Goal: Task Accomplishment & Management: Use online tool/utility

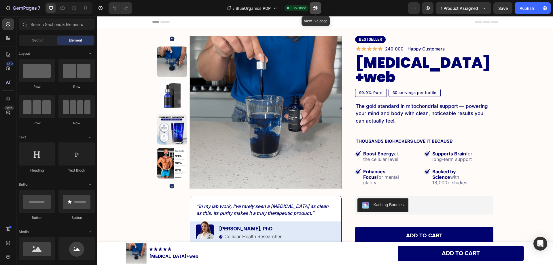
click at [318, 6] on icon "button" at bounding box center [316, 8] width 6 height 6
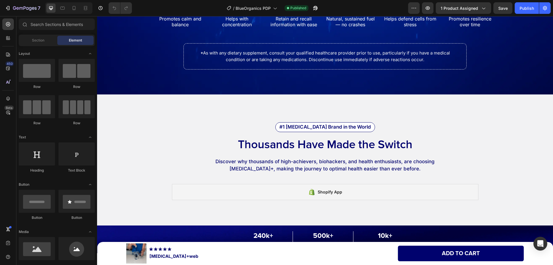
scroll to position [1527, 0]
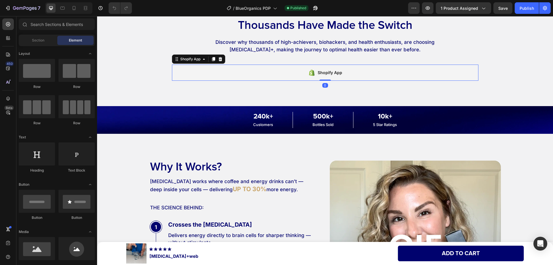
click at [276, 70] on div "Shopify App" at bounding box center [325, 73] width 307 height 16
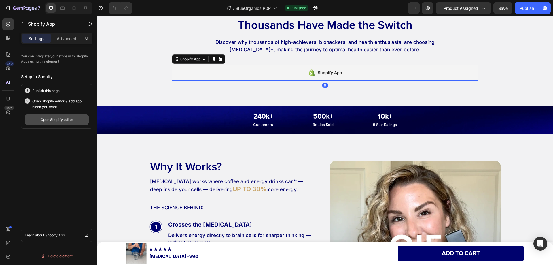
click at [67, 122] on div "Open Shopify editor" at bounding box center [57, 119] width 33 height 5
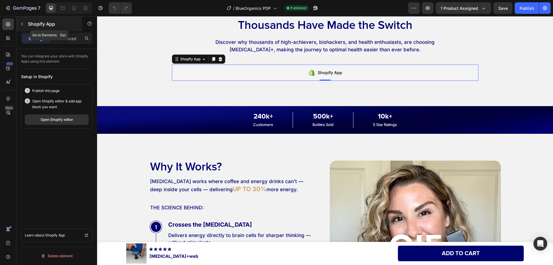
click at [21, 21] on button "button" at bounding box center [22, 23] width 9 height 9
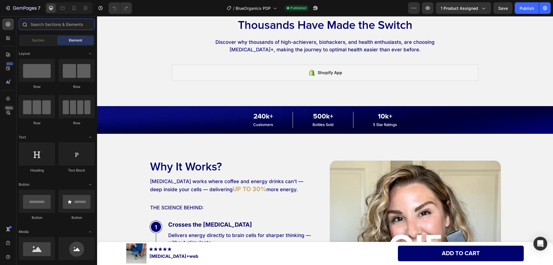
click at [50, 26] on input "text" at bounding box center [57, 24] width 76 height 12
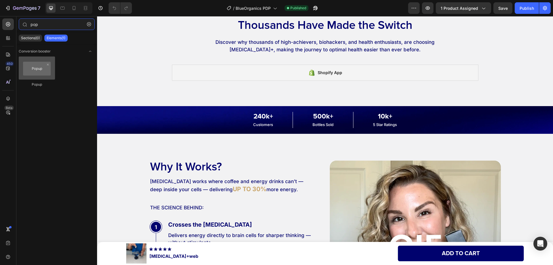
type input "pop"
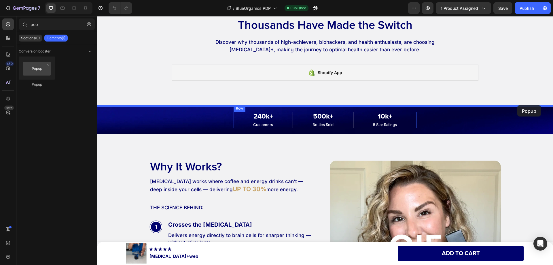
drag, startPoint x: 158, startPoint y: 89, endPoint x: 517, endPoint y: 105, distance: 360.0
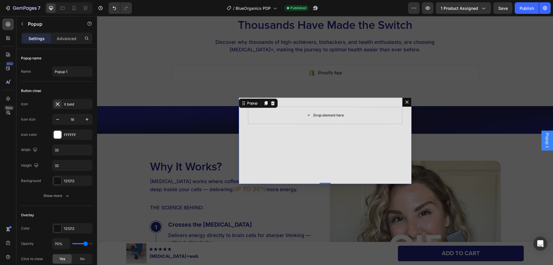
click at [266, 120] on div "Drop element here" at bounding box center [325, 115] width 154 height 17
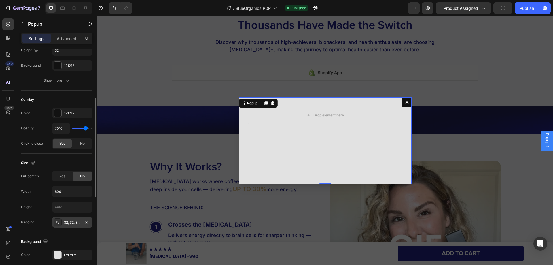
scroll to position [173, 0]
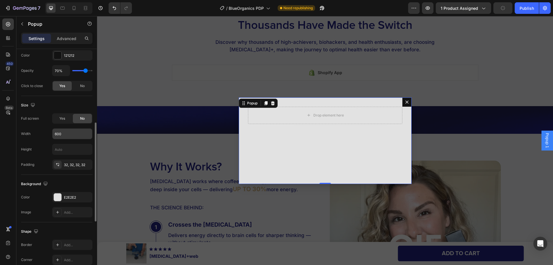
click at [65, 136] on input "600" at bounding box center [72, 134] width 40 height 10
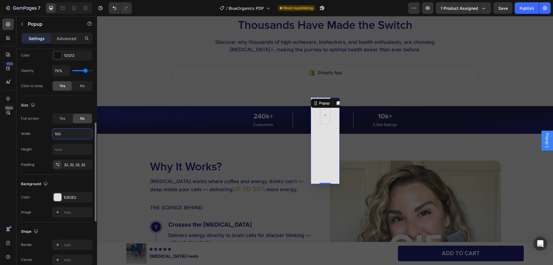
click at [74, 135] on input "100" at bounding box center [72, 134] width 40 height 10
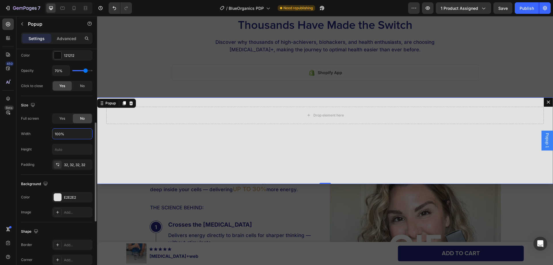
click at [58, 134] on input "100%" at bounding box center [72, 134] width 40 height 10
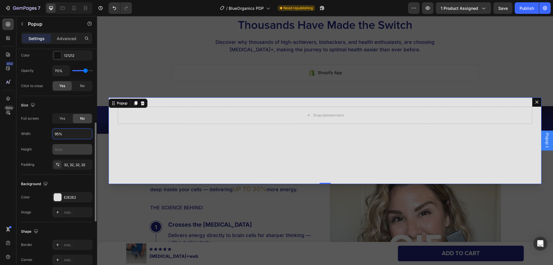
type input "95%"
click at [62, 149] on input "text" at bounding box center [72, 149] width 40 height 10
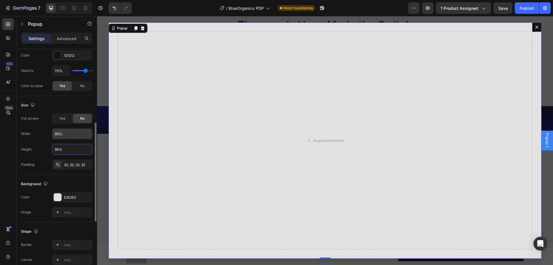
type input "95%"
click at [59, 135] on input "95%" at bounding box center [72, 134] width 40 height 10
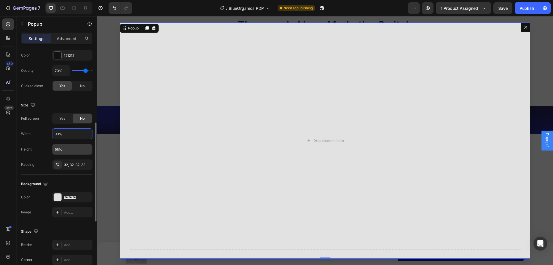
type input "90%"
click at [58, 148] on input "95%" at bounding box center [72, 149] width 40 height 10
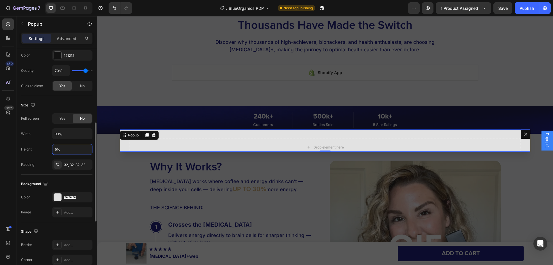
type input "90%"
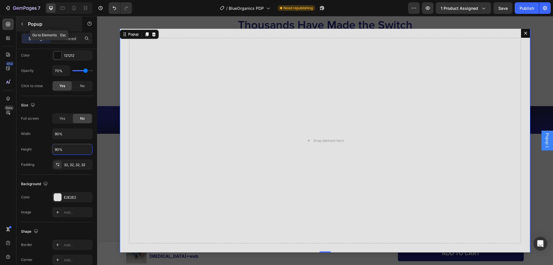
click at [21, 25] on icon "button" at bounding box center [22, 24] width 5 height 5
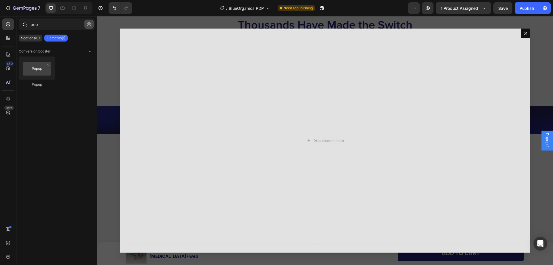
click at [87, 26] on icon "button" at bounding box center [89, 24] width 4 height 4
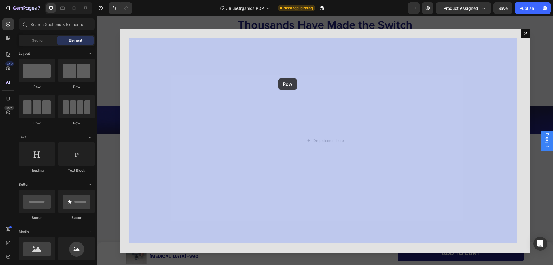
drag, startPoint x: 170, startPoint y: 92, endPoint x: 283, endPoint y: 81, distance: 113.8
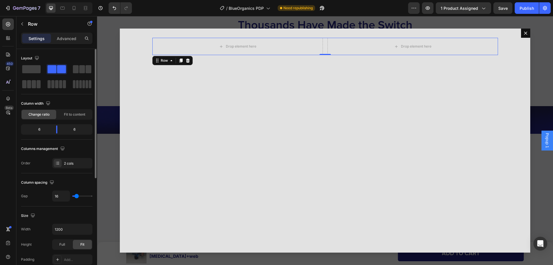
scroll to position [29, 0]
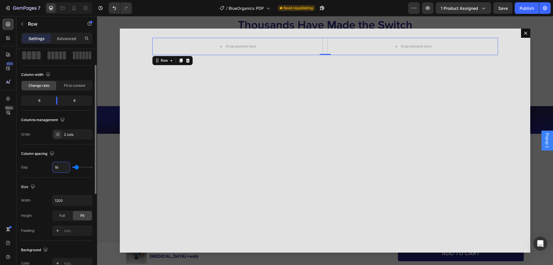
click at [57, 168] on input "16" at bounding box center [60, 167] width 17 height 10
type input "3"
type input "32"
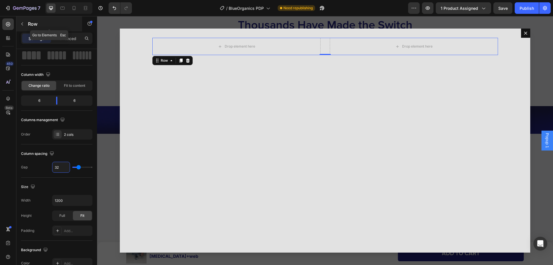
click at [22, 22] on icon "button" at bounding box center [22, 24] width 5 height 5
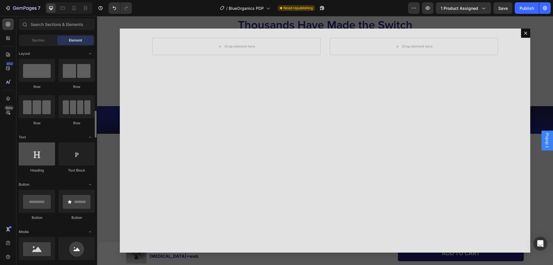
scroll to position [58, 0]
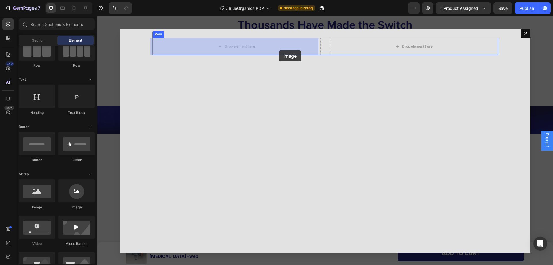
drag, startPoint x: 169, startPoint y: 195, endPoint x: 279, endPoint y: 50, distance: 182.2
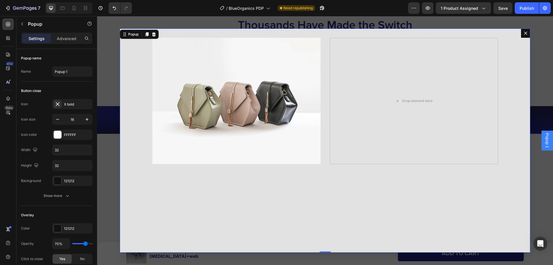
click at [140, 63] on div "Image Drop element here Row" at bounding box center [325, 141] width 411 height 224
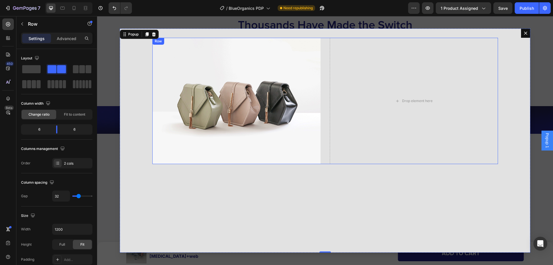
click at [324, 65] on div "Image Drop element here Row" at bounding box center [325, 101] width 346 height 126
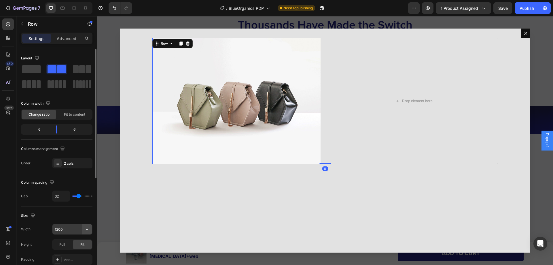
click at [86, 230] on icon "button" at bounding box center [87, 229] width 6 height 6
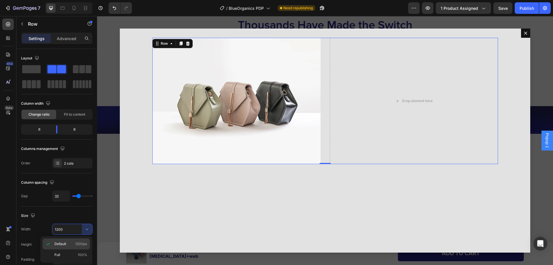
click at [70, 249] on div "Default 1200px" at bounding box center [66, 254] width 47 height 11
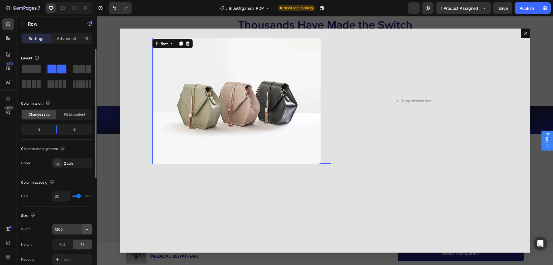
drag, startPoint x: 80, startPoint y: 226, endPoint x: 86, endPoint y: 232, distance: 9.0
click at [88, 228] on icon "button" at bounding box center [87, 229] width 6 height 6
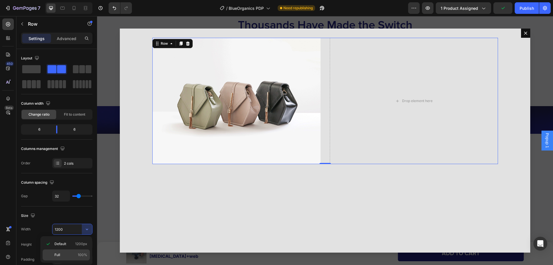
click at [72, 255] on p "Full 100%" at bounding box center [70, 254] width 33 height 5
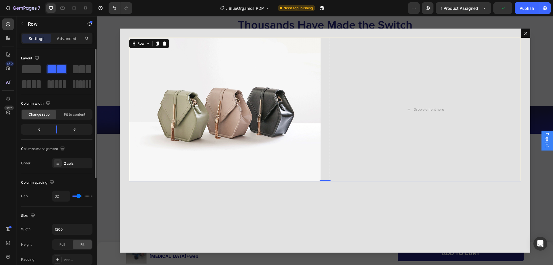
type input "100%"
click at [224, 69] on img "Dialog body" at bounding box center [224, 109] width 191 height 143
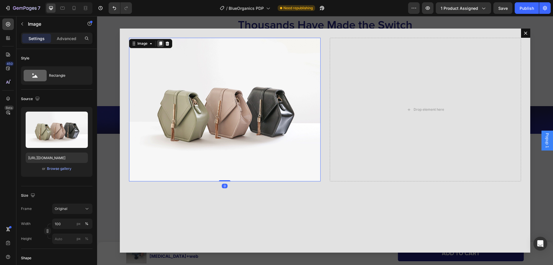
click at [160, 44] on icon "Dialog body" at bounding box center [160, 43] width 3 height 4
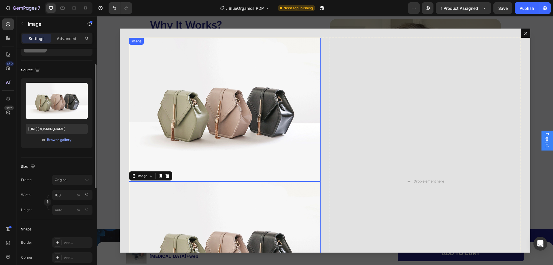
scroll to position [1669, 0]
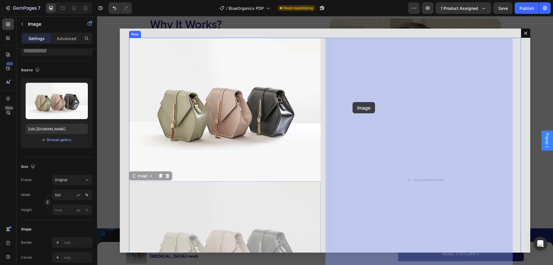
drag, startPoint x: 140, startPoint y: 174, endPoint x: 353, endPoint y: 102, distance: 224.9
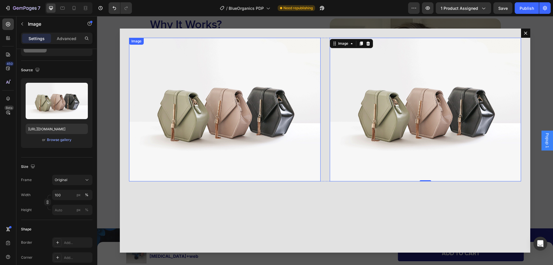
click at [160, 126] on img "Dialog body" at bounding box center [224, 109] width 191 height 143
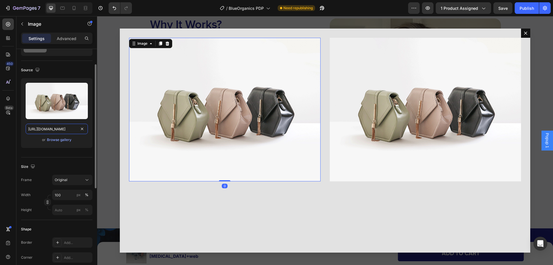
click at [55, 128] on input "[URL][DOMAIN_NAME]" at bounding box center [57, 129] width 62 height 10
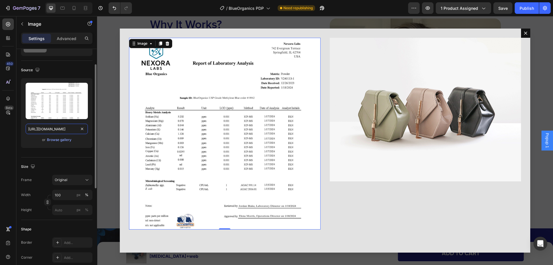
scroll to position [0, 76]
type input "[URL][DOMAIN_NAME]"
click at [344, 130] on img "Dialog body" at bounding box center [425, 109] width 191 height 143
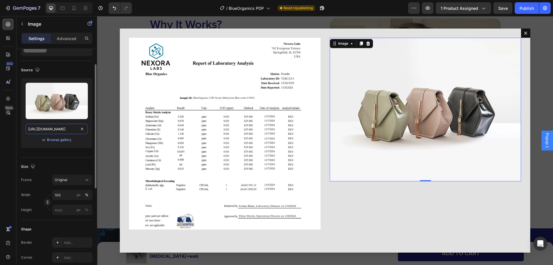
click at [70, 128] on input "[URL][DOMAIN_NAME]" at bounding box center [57, 129] width 62 height 10
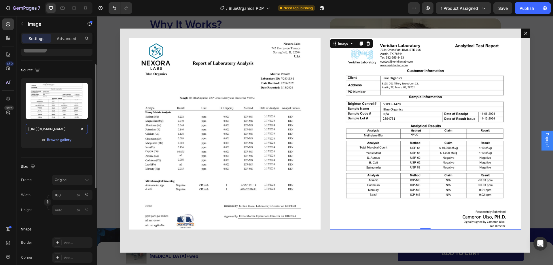
type input "[URL][DOMAIN_NAME]"
click at [61, 160] on div "Size Frame Original Width 100 px % Height px %" at bounding box center [56, 188] width 71 height 63
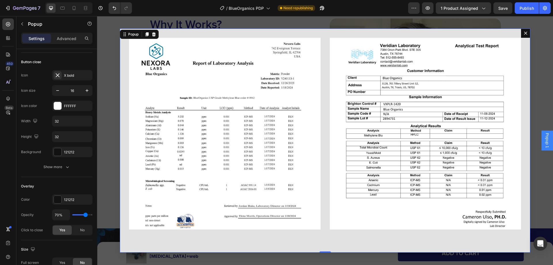
click at [314, 32] on div "Image Image Row" at bounding box center [325, 141] width 411 height 224
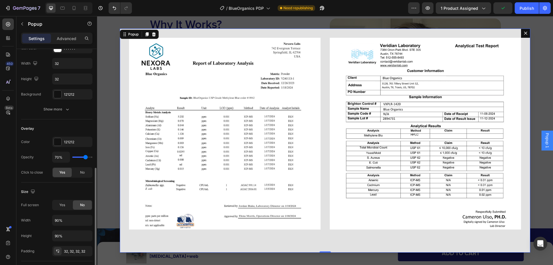
scroll to position [144, 0]
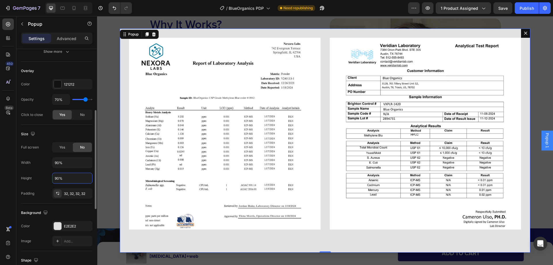
click at [78, 177] on input "90%" at bounding box center [72, 178] width 40 height 10
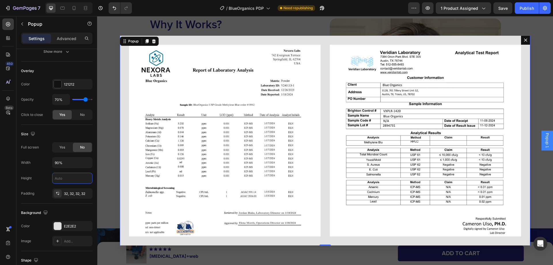
click at [14, 165] on div "450 Beta" at bounding box center [8, 140] width 16 height 249
click at [14, 181] on div "450 Beta" at bounding box center [8, 140] width 16 height 249
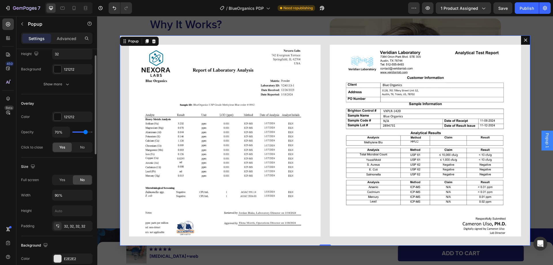
scroll to position [83, 0]
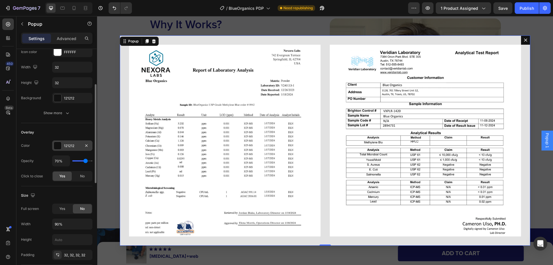
click at [66, 144] on div "121212" at bounding box center [72, 145] width 17 height 5
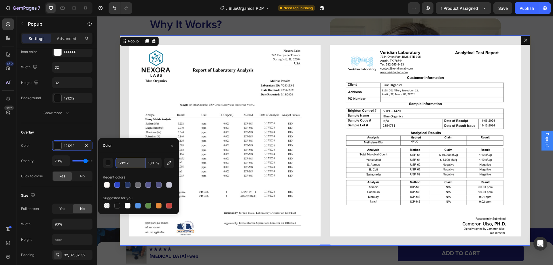
click at [126, 166] on input "121212" at bounding box center [131, 163] width 30 height 10
paste input "[URL][DOMAIN_NAME]"
click at [129, 165] on input "121212" at bounding box center [131, 163] width 30 height 10
paste input "82140cc"
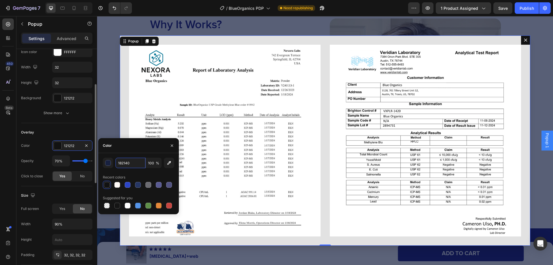
type input "182140"
drag, startPoint x: 19, startPoint y: 178, endPoint x: 150, endPoint y: 161, distance: 132.0
click at [150, 161] on input "100" at bounding box center [154, 163] width 16 height 10
click at [39, 164] on div "Opacity 70%" at bounding box center [56, 160] width 71 height 11
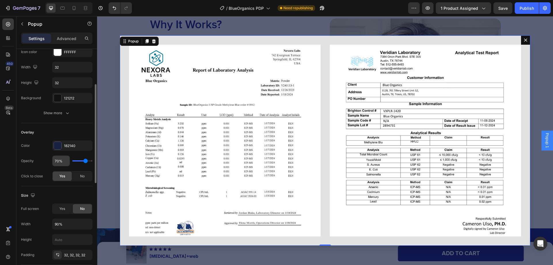
click at [56, 162] on input "70%" at bounding box center [60, 161] width 17 height 10
type input "8%"
type input "8"
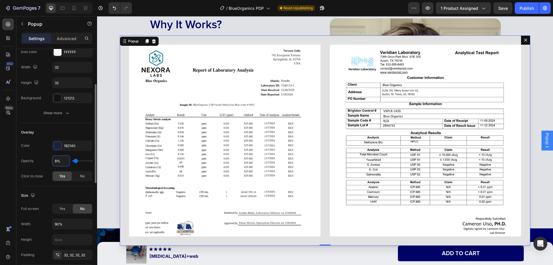
type input "80%"
type input "80"
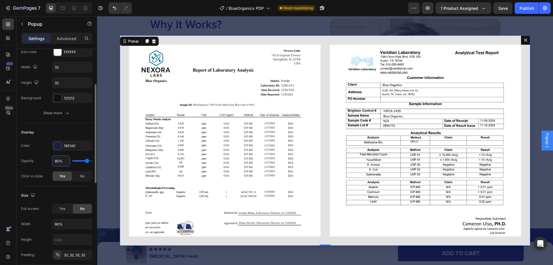
type input "80%"
click at [64, 193] on div "Size" at bounding box center [56, 195] width 71 height 9
click at [123, 97] on div "Image Image Row" at bounding box center [325, 140] width 411 height 210
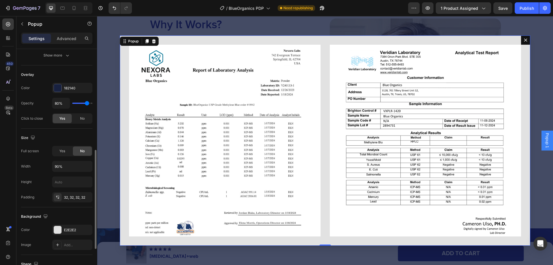
scroll to position [198, 0]
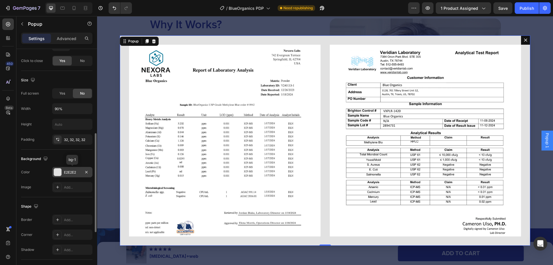
click at [59, 172] on div at bounding box center [57, 171] width 7 height 7
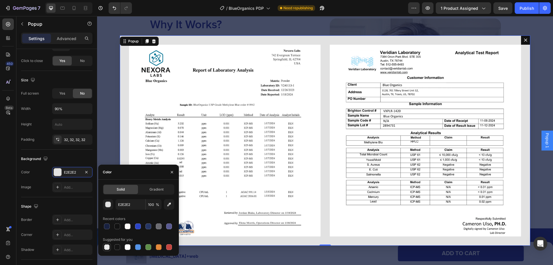
click at [107, 245] on div at bounding box center [107, 247] width 6 height 6
type input "000000"
type input "0"
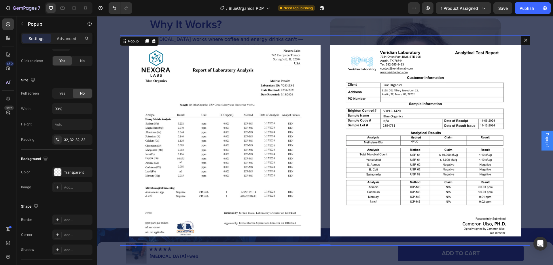
click at [13, 189] on div "450 Beta" at bounding box center [8, 120] width 12 height 205
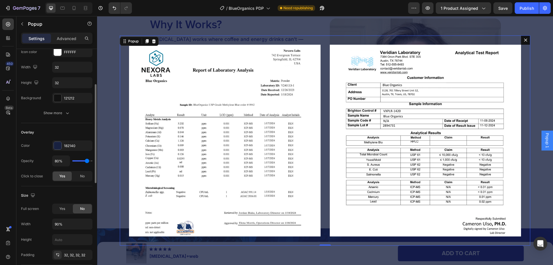
scroll to position [25, 0]
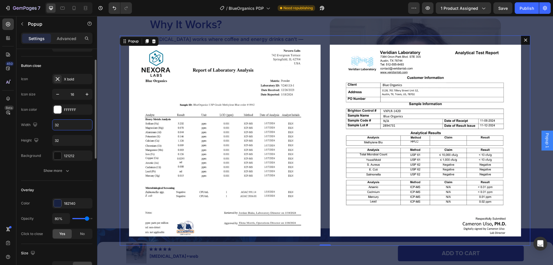
click at [64, 126] on input "32" at bounding box center [72, 125] width 40 height 10
click at [78, 95] on input "16" at bounding box center [72, 94] width 19 height 10
type input "27"
click at [68, 128] on input "32" at bounding box center [72, 125] width 40 height 10
type input "54"
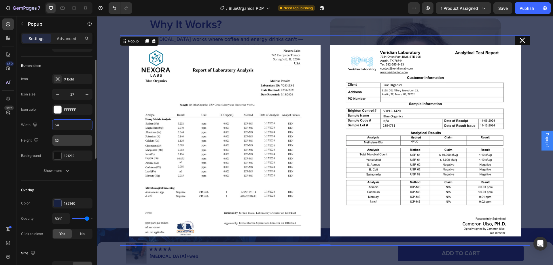
click at [64, 141] on input "32" at bounding box center [72, 140] width 40 height 10
type input "54"
click at [58, 155] on div at bounding box center [57, 155] width 7 height 7
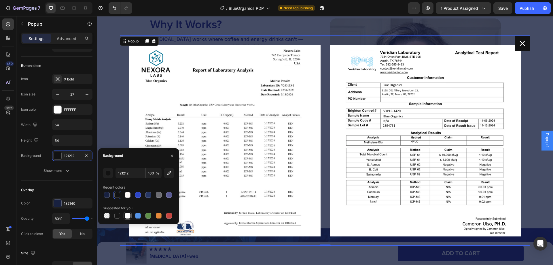
click at [127, 215] on div at bounding box center [128, 216] width 6 height 6
type input "FFFFFF"
click at [154, 173] on input "100" at bounding box center [154, 173] width 16 height 10
type input "92"
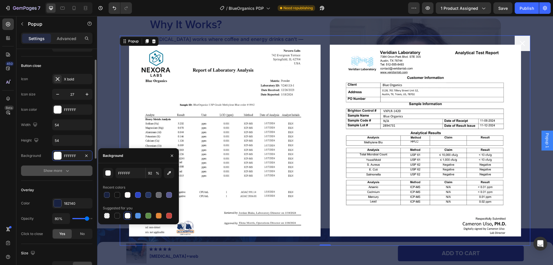
click at [63, 172] on div "Show more" at bounding box center [57, 171] width 27 height 6
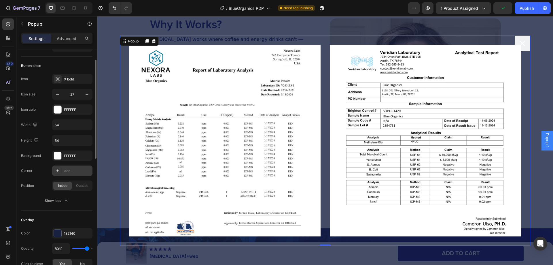
click at [71, 173] on div "Add..." at bounding box center [77, 170] width 27 height 5
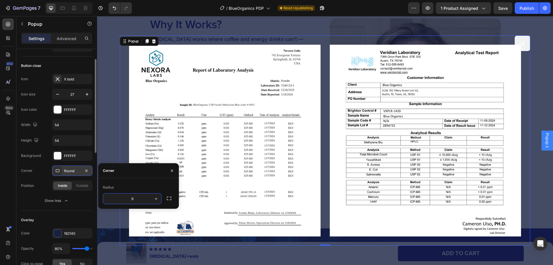
type input "99"
click at [43, 177] on div "Corner Round Position Inside Outside" at bounding box center [56, 177] width 71 height 25
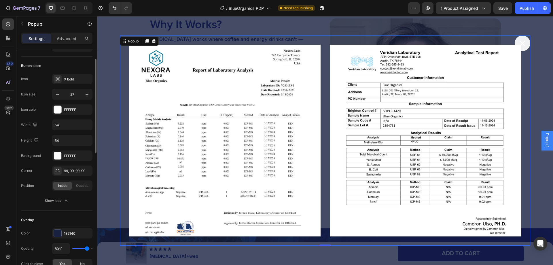
scroll to position [54, 0]
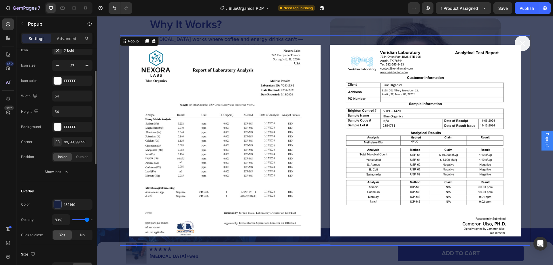
drag, startPoint x: 66, startPoint y: 83, endPoint x: 70, endPoint y: 90, distance: 7.9
click at [66, 83] on div "FFFFFF" at bounding box center [77, 80] width 27 height 5
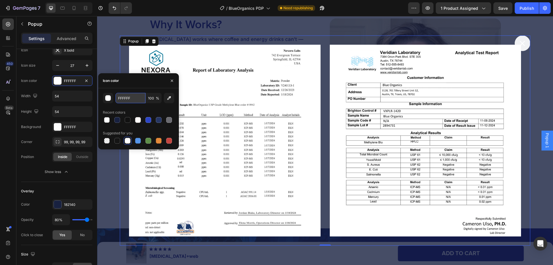
click at [126, 100] on input "FFFFFF" at bounding box center [131, 98] width 30 height 10
paste input "#1a2b8e"
type input "#1a2b8e"
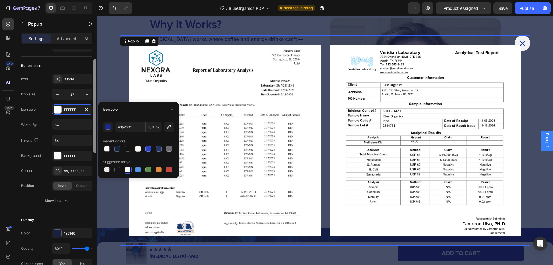
click at [66, 80] on div "X bold" at bounding box center [77, 79] width 27 height 5
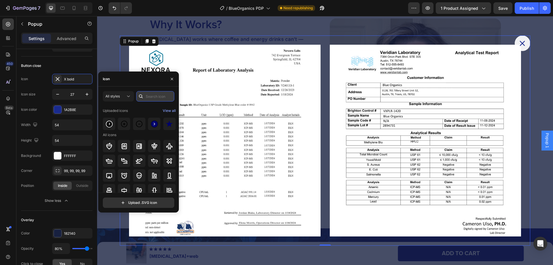
click at [149, 99] on input "text" at bounding box center [155, 96] width 38 height 10
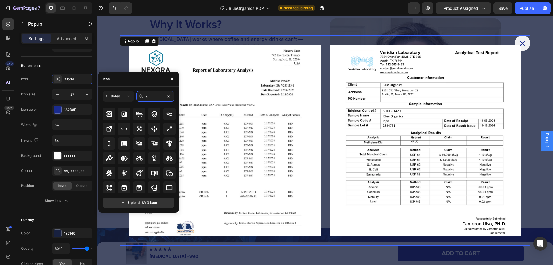
scroll to position [0, 0]
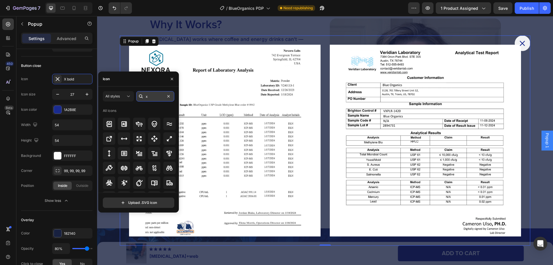
click at [152, 92] on input "x" at bounding box center [155, 96] width 38 height 10
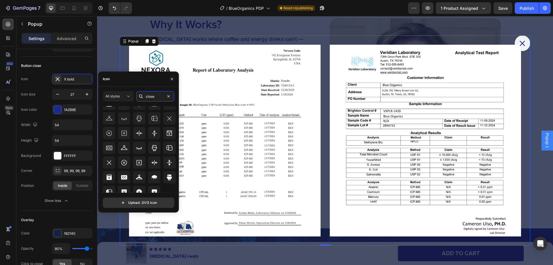
scroll to position [51, 0]
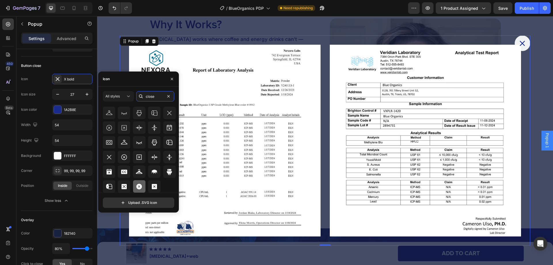
type input "close"
click at [139, 184] on icon at bounding box center [140, 187] width 6 height 6
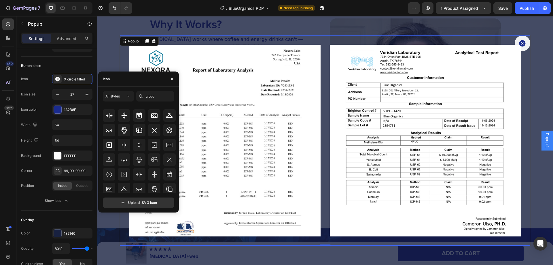
scroll to position [0, 0]
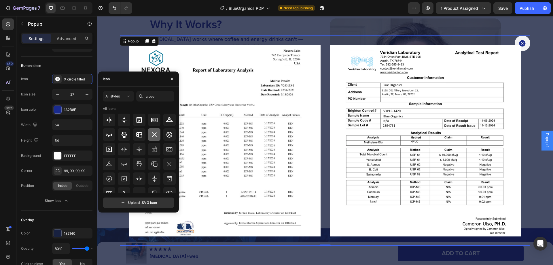
click at [153, 135] on icon at bounding box center [154, 134] width 5 height 5
click at [10, 148] on div "450 Beta" at bounding box center [8, 120] width 12 height 205
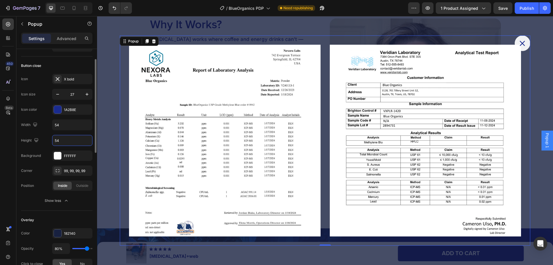
click at [67, 139] on input "54" at bounding box center [72, 140] width 40 height 10
type input "48"
click at [68, 126] on input "54" at bounding box center [72, 125] width 40 height 10
click at [63, 127] on input "48" at bounding box center [72, 125] width 40 height 10
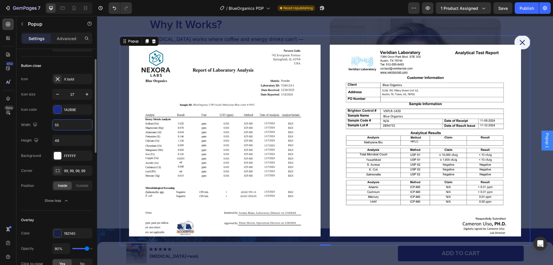
type input "54"
click at [65, 140] on input "48" at bounding box center [72, 140] width 40 height 10
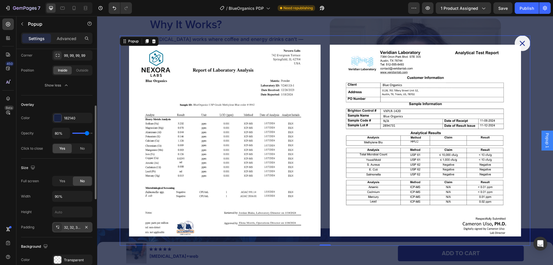
scroll to position [169, 0]
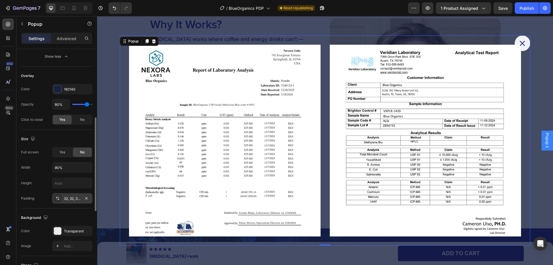
type input "54"
click at [69, 198] on div "32, 32, 32, 32" at bounding box center [72, 198] width 17 height 5
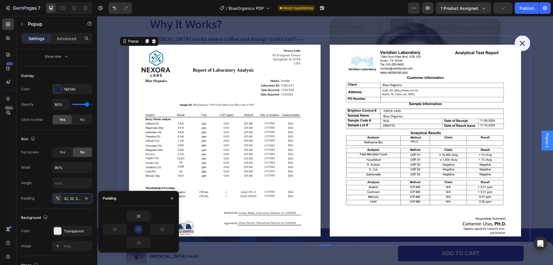
click at [139, 227] on icon "button" at bounding box center [138, 229] width 5 height 5
click at [139, 218] on input "32" at bounding box center [139, 216] width 24 height 10
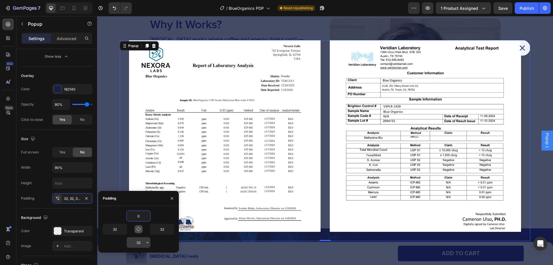
type input "0"
click at [139, 242] on input "32" at bounding box center [139, 242] width 24 height 10
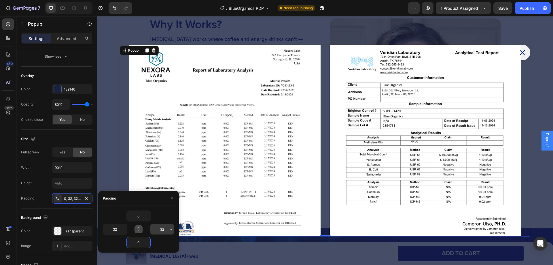
type input "0"
click at [160, 230] on input "32" at bounding box center [162, 229] width 24 height 10
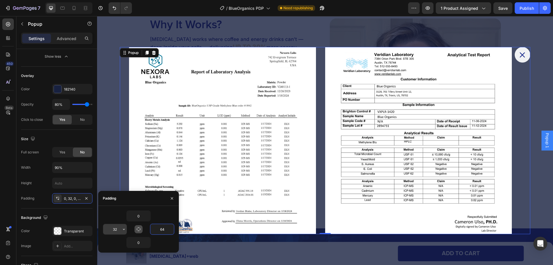
type input "64"
click at [118, 228] on input "32" at bounding box center [115, 229] width 24 height 10
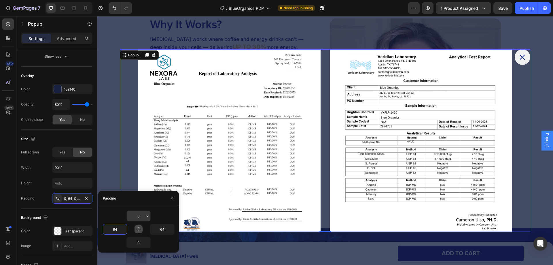
type input "64"
click at [139, 215] on input "0" at bounding box center [139, 216] width 24 height 10
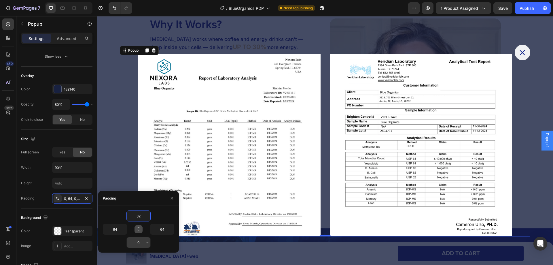
type input "32"
click at [140, 239] on input "0" at bounding box center [139, 242] width 24 height 10
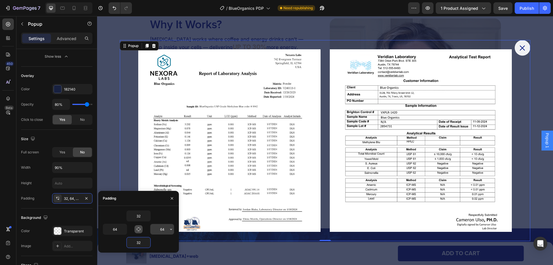
type input "32"
click at [161, 233] on input "64" at bounding box center [162, 229] width 24 height 10
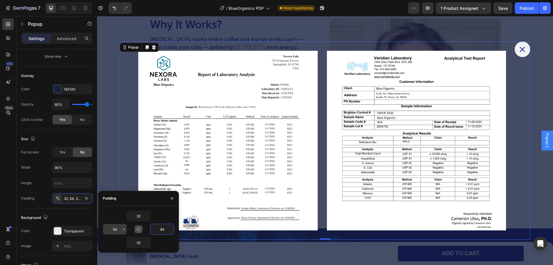
type input "84"
click at [113, 228] on input "64" at bounding box center [115, 229] width 24 height 10
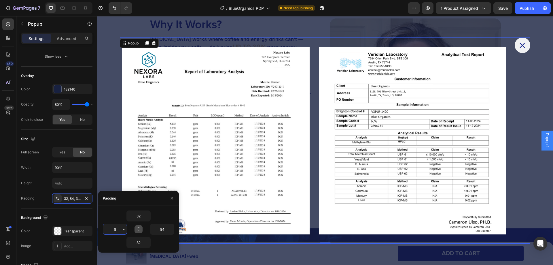
type input "84"
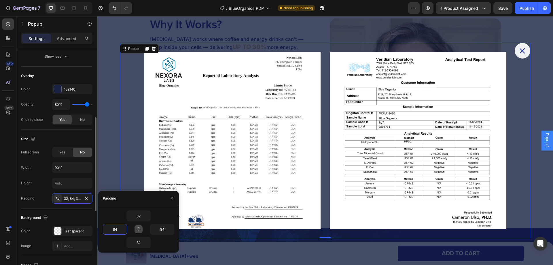
click at [65, 136] on div "Size" at bounding box center [56, 138] width 71 height 9
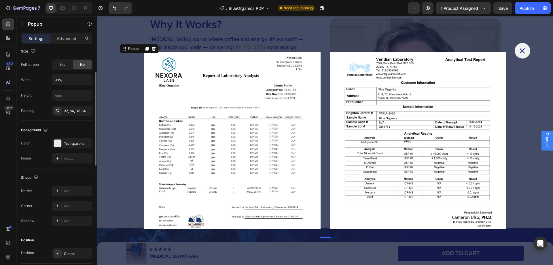
scroll to position [199, 0]
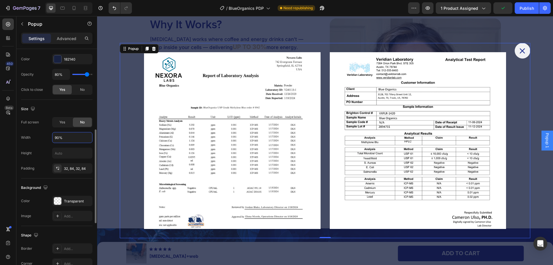
click at [59, 138] on input "90%" at bounding box center [72, 137] width 40 height 10
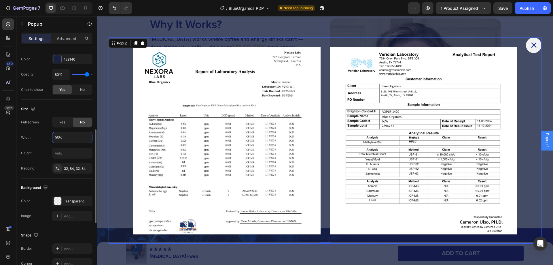
type input "95%"
click at [7, 176] on div "450 Beta" at bounding box center [8, 120] width 12 height 205
click at [62, 8] on icon at bounding box center [63, 8] width 6 height 6
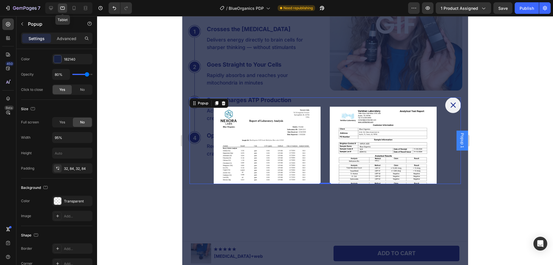
scroll to position [1730, 0]
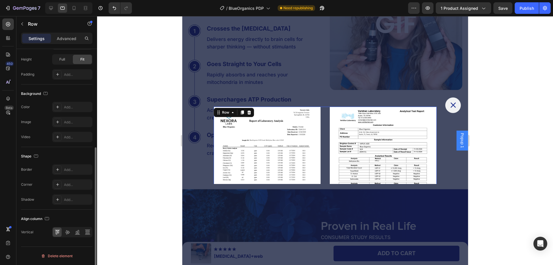
click at [322, 146] on div "Image Image Row 0" at bounding box center [325, 160] width 223 height 107
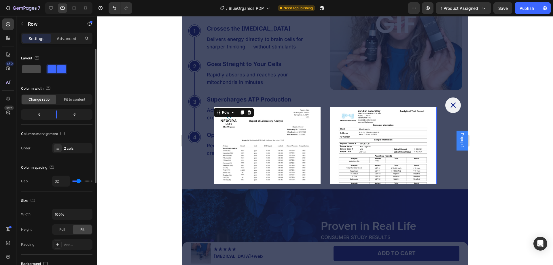
click at [34, 71] on span at bounding box center [31, 69] width 18 height 8
type input "16"
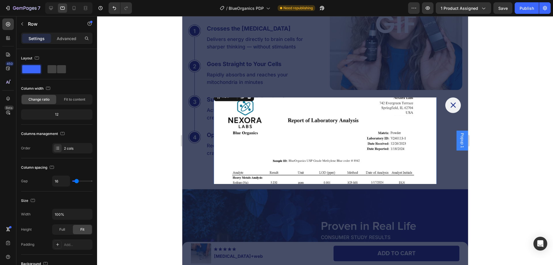
scroll to position [29, 0]
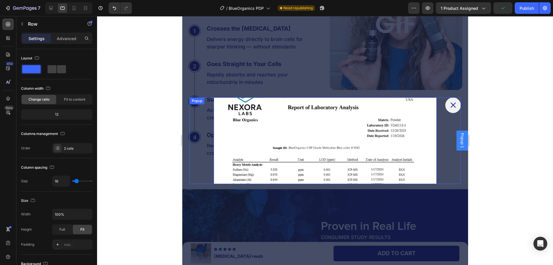
click at [208, 139] on div "Image Image Row 0" at bounding box center [324, 140] width 271 height 86
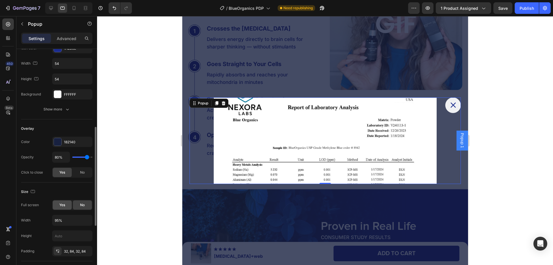
scroll to position [115, 0]
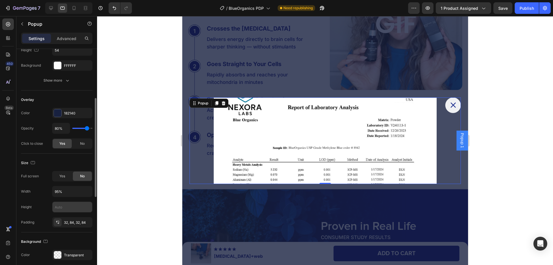
click at [65, 206] on input "text" at bounding box center [72, 207] width 40 height 10
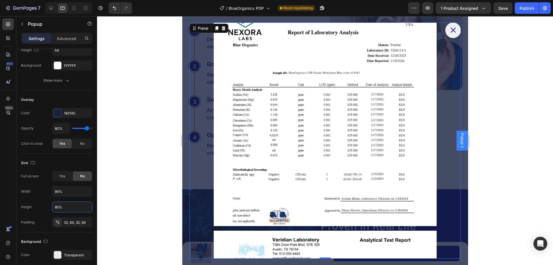
type input "95%"
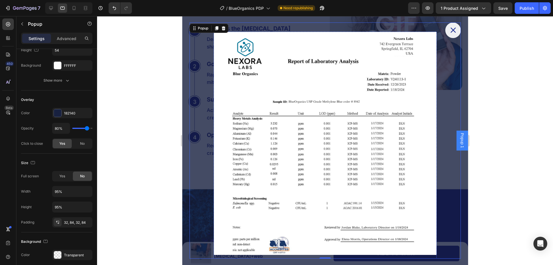
scroll to position [1701, 0]
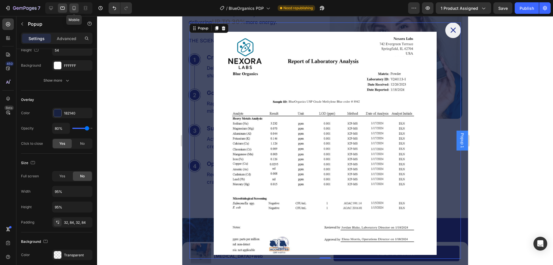
click at [75, 7] on icon at bounding box center [74, 8] width 6 height 6
type input "100%"
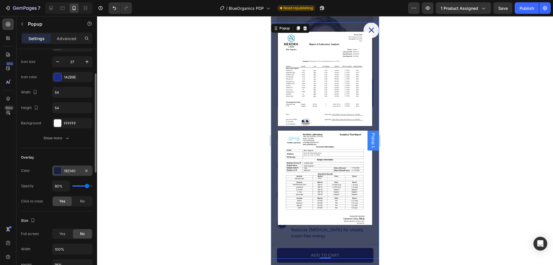
scroll to position [29, 0]
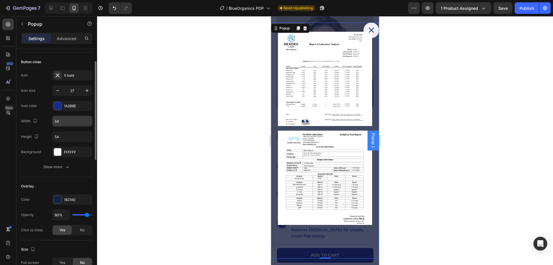
click at [68, 122] on input "54" at bounding box center [72, 121] width 40 height 10
type input "38"
click at [65, 139] on input "54" at bounding box center [72, 136] width 40 height 10
type input "38"
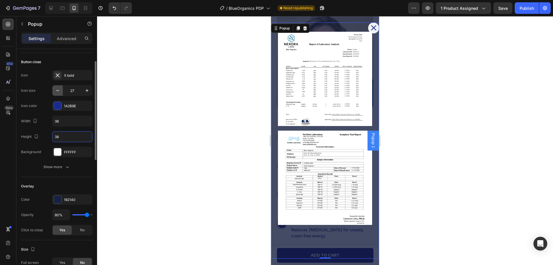
click at [59, 91] on icon "button" at bounding box center [58, 91] width 6 height 6
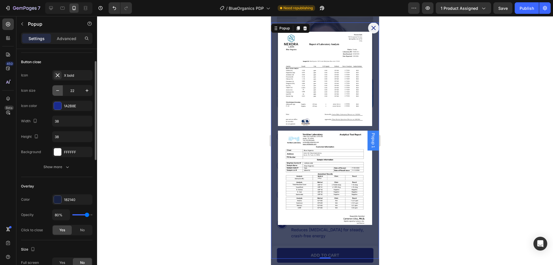
click at [59, 91] on icon "button" at bounding box center [58, 91] width 6 height 6
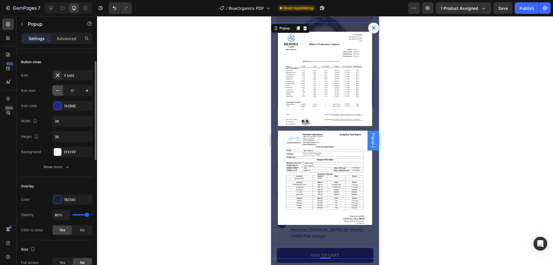
click at [59, 90] on icon "button" at bounding box center [58, 91] width 6 height 6
type input "16"
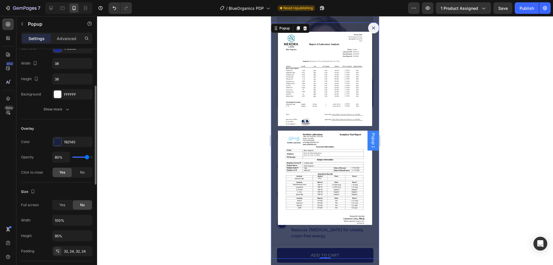
scroll to position [144, 0]
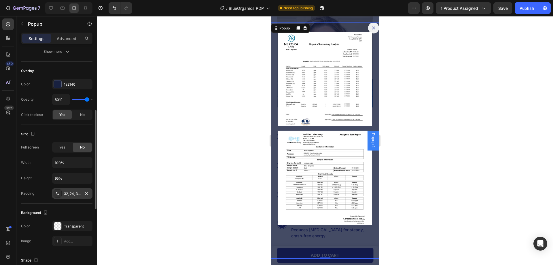
click at [71, 193] on div "32, 24, 32, 24" at bounding box center [72, 193] width 17 height 5
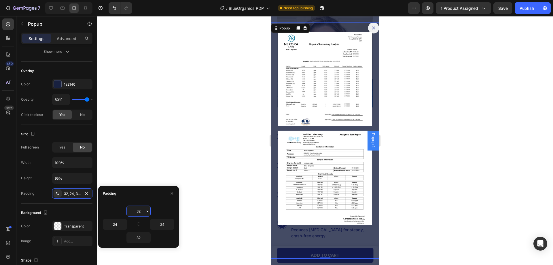
click at [139, 213] on input "32" at bounding box center [139, 211] width 24 height 10
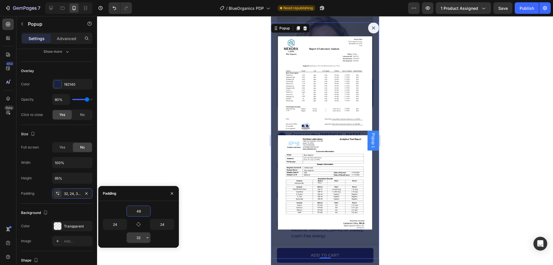
type input "48"
click at [142, 238] on input "32" at bounding box center [139, 237] width 24 height 10
type input "48"
click at [58, 164] on input "100%" at bounding box center [72, 162] width 40 height 10
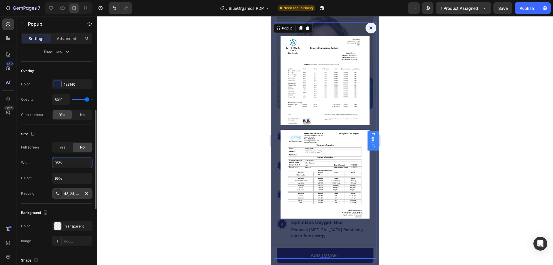
type input "95%"
click at [73, 193] on div "48, 24, 48, 24" at bounding box center [72, 193] width 17 height 5
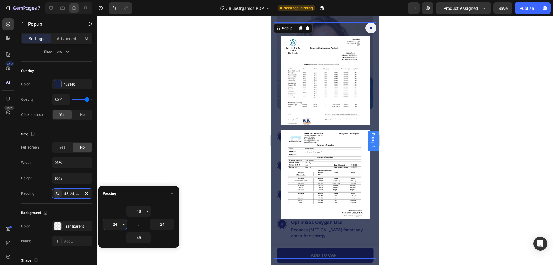
click at [114, 224] on input "24" at bounding box center [115, 224] width 24 height 10
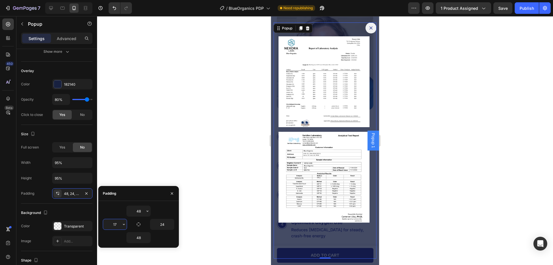
type input "16"
click at [163, 227] on input "24" at bounding box center [162, 224] width 24 height 10
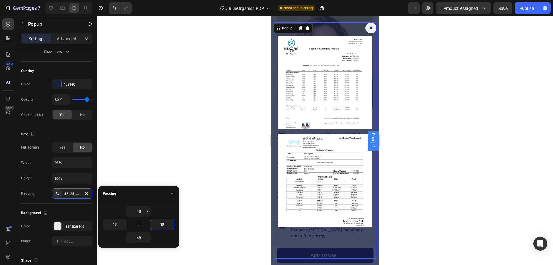
type input "20"
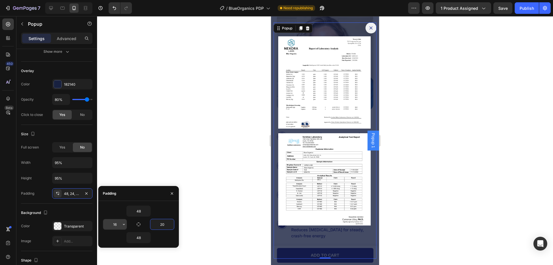
click at [118, 224] on input "16" at bounding box center [115, 224] width 24 height 10
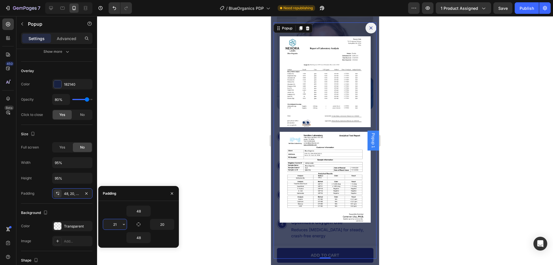
type input "20"
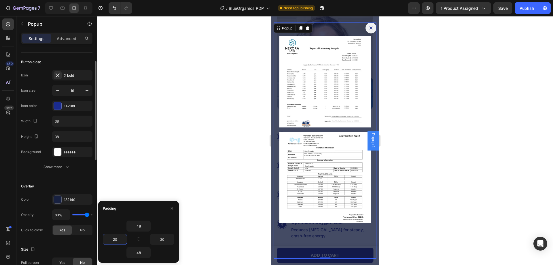
scroll to position [0, 0]
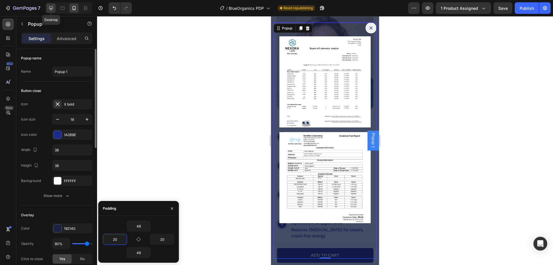
click at [47, 6] on div at bounding box center [50, 7] width 9 height 9
type input "54"
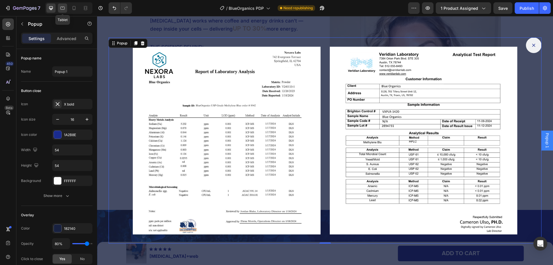
scroll to position [1690, 0]
click at [85, 118] on icon "button" at bounding box center [87, 119] width 6 height 6
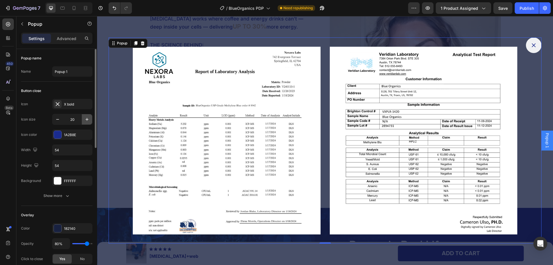
click at [85, 118] on icon "button" at bounding box center [87, 119] width 6 height 6
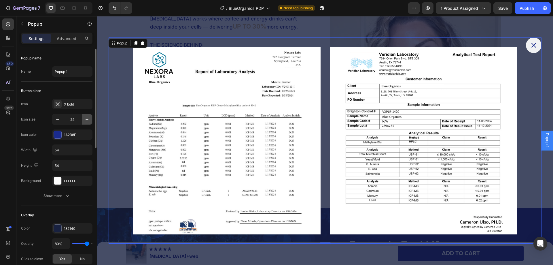
type input "25"
click at [71, 7] on div at bounding box center [73, 7] width 9 height 9
type input "38"
type input "95%"
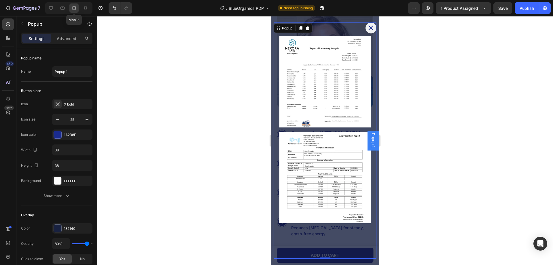
scroll to position [1676, 0]
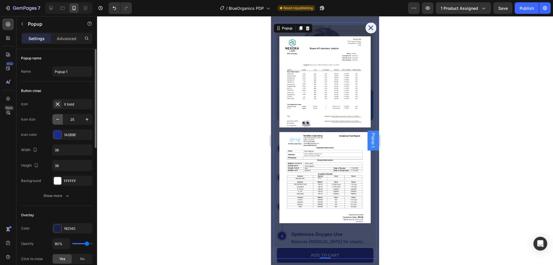
click at [58, 116] on icon "button" at bounding box center [58, 119] width 6 height 6
click at [59, 117] on icon "button" at bounding box center [58, 119] width 6 height 6
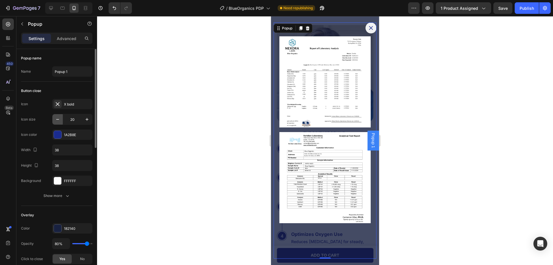
click at [59, 117] on icon "button" at bounding box center [58, 119] width 6 height 6
click at [58, 117] on icon "button" at bounding box center [58, 119] width 6 height 6
type input "18"
click at [62, 8] on icon at bounding box center [63, 8] width 6 height 6
type input "54"
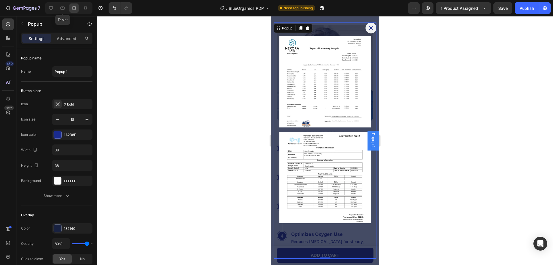
type input "54"
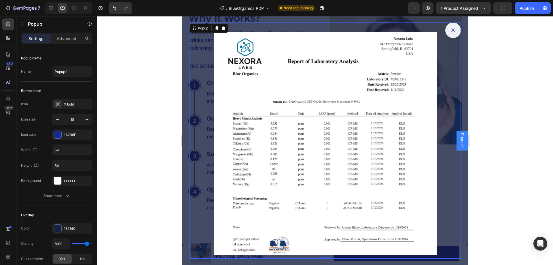
scroll to position [1662, 0]
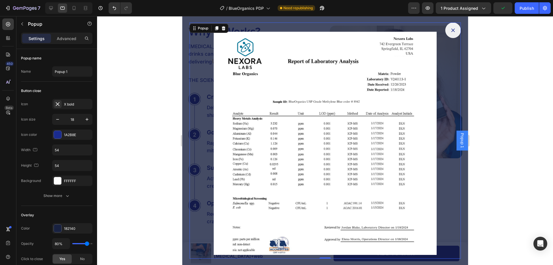
click at [57, 7] on div at bounding box center [68, 8] width 47 height 12
click at [53, 8] on icon at bounding box center [51, 8] width 4 height 4
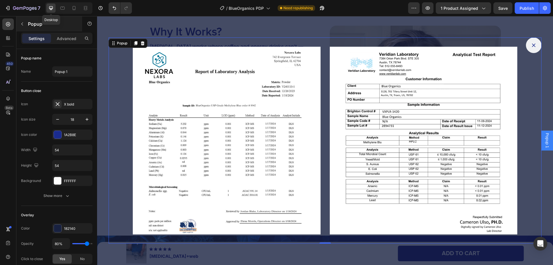
scroll to position [1664, 0]
click at [73, 7] on icon at bounding box center [74, 8] width 3 height 4
type input "38"
type input "95%"
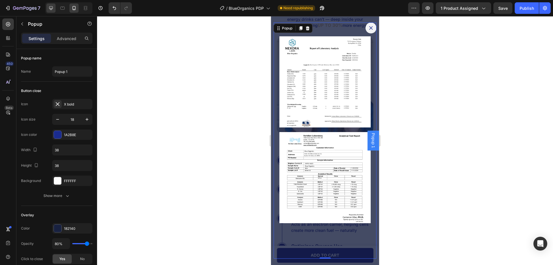
scroll to position [1650, 0]
click at [53, 7] on icon at bounding box center [51, 8] width 6 height 6
type input "54"
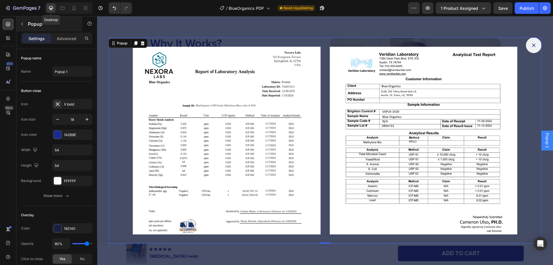
scroll to position [1652, 0]
click at [65, 151] on input "54" at bounding box center [72, 150] width 40 height 10
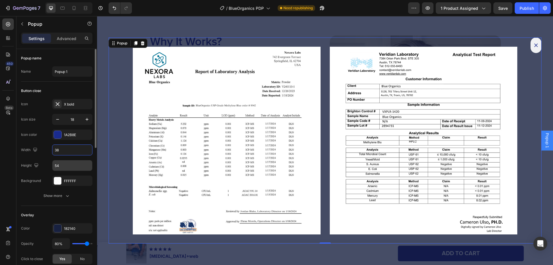
type input "38"
click at [61, 165] on input "54" at bounding box center [72, 165] width 40 height 10
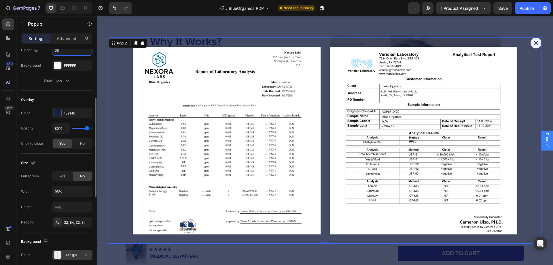
scroll to position [173, 0]
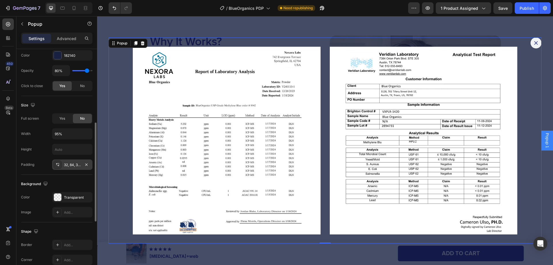
type input "38"
click at [70, 166] on div "32, 84, 32, 84" at bounding box center [72, 164] width 17 height 5
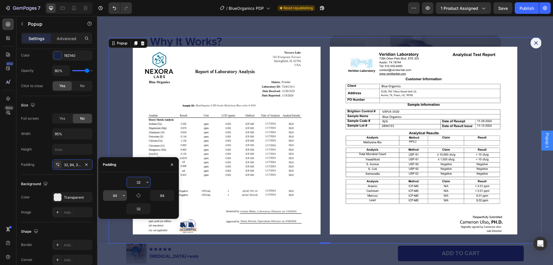
click at [118, 197] on input "84" at bounding box center [115, 195] width 24 height 10
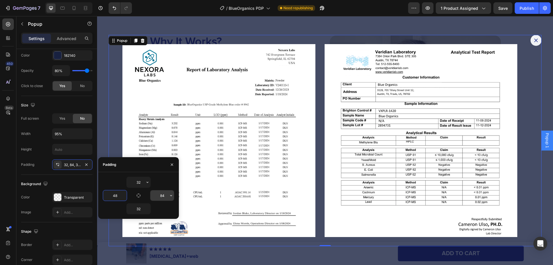
type input "48"
click at [156, 196] on input "84" at bounding box center [162, 195] width 24 height 10
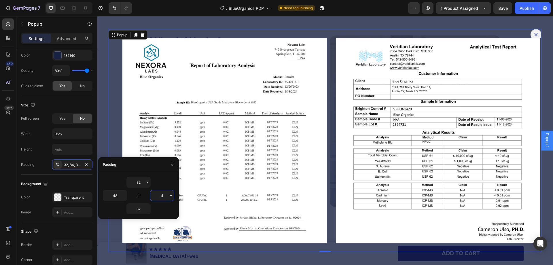
type input "48"
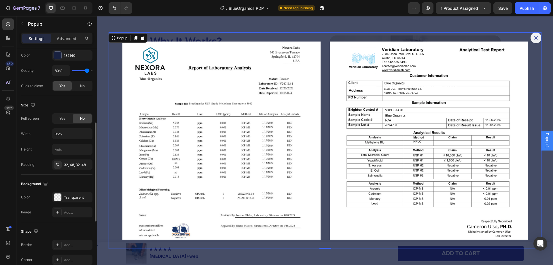
click at [75, 184] on div "Background" at bounding box center [56, 183] width 71 height 9
click at [75, 10] on icon at bounding box center [74, 8] width 6 height 6
type input "95%"
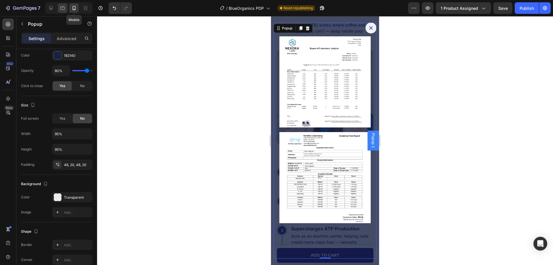
scroll to position [1638, 0]
click at [50, 7] on icon at bounding box center [51, 8] width 6 height 6
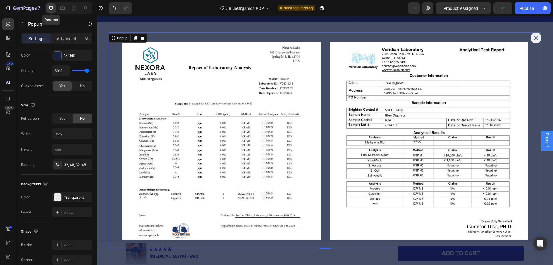
scroll to position [1635, 0]
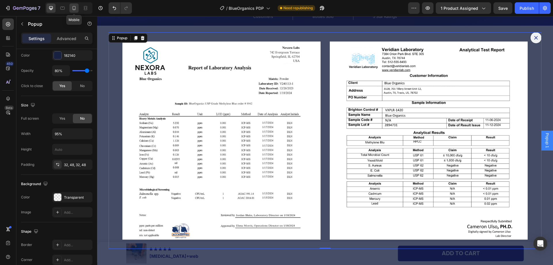
click at [73, 6] on icon at bounding box center [74, 8] width 3 height 4
type input "95%"
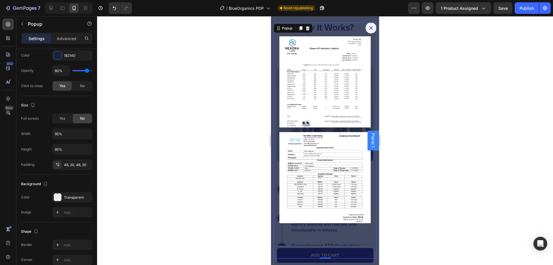
scroll to position [1621, 0]
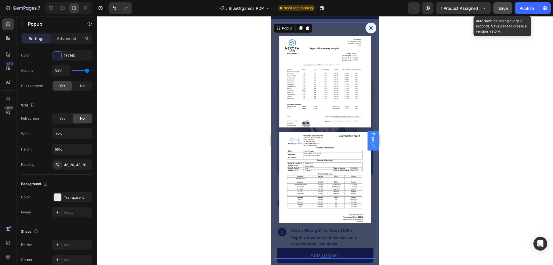
click at [502, 8] on span "Save" at bounding box center [503, 8] width 10 height 5
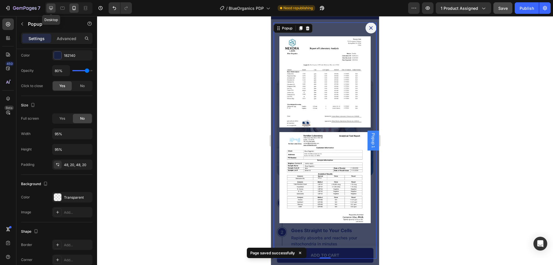
click at [50, 7] on icon at bounding box center [51, 8] width 6 height 6
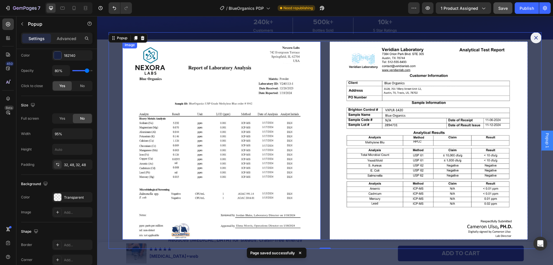
scroll to position [1618, 0]
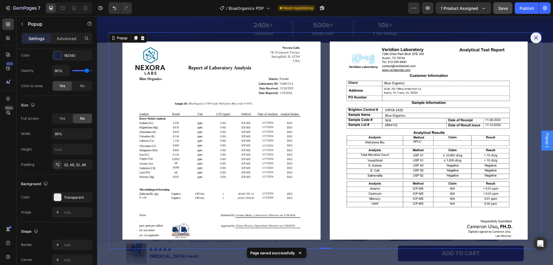
click at [209, 10] on div "/ BlueOrganics PDP Need republishing" at bounding box center [273, 8] width 272 height 12
click at [384, 10] on div "/ BlueOrganics PDP Need republishing" at bounding box center [273, 8] width 272 height 12
click at [534, 38] on icon "Dialog content" at bounding box center [536, 37] width 5 height 5
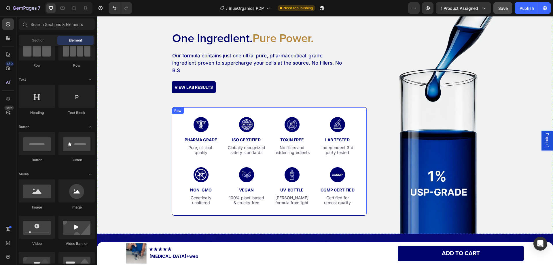
scroll to position [2108, 0]
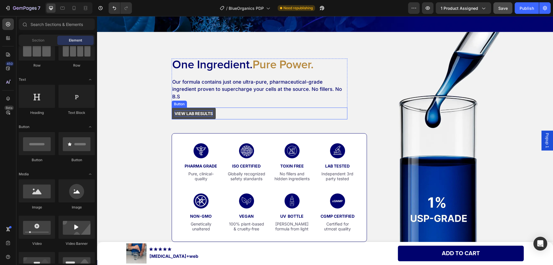
click at [204, 110] on p "VIEW LAB RESULTS" at bounding box center [194, 113] width 38 height 6
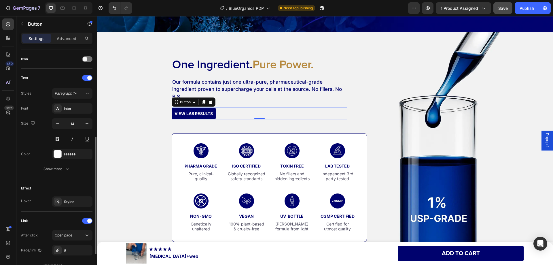
scroll to position [226, 0]
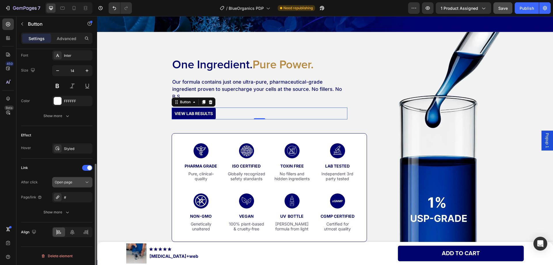
click at [75, 183] on div "Open page" at bounding box center [69, 182] width 29 height 5
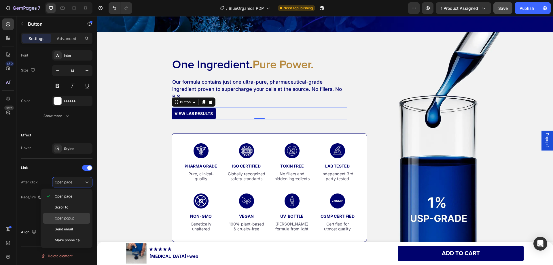
click at [70, 224] on div "Open popup" at bounding box center [66, 229] width 47 height 11
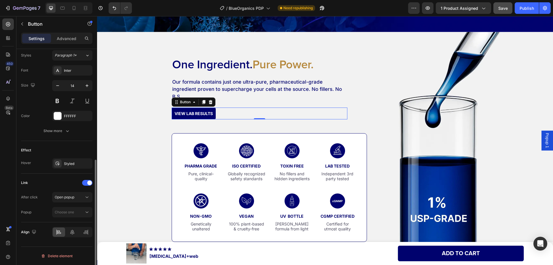
scroll to position [211, 0]
click at [71, 211] on span "Choose one" at bounding box center [64, 212] width 19 height 4
click at [62, 224] on span "Popup 1" at bounding box center [61, 226] width 13 height 5
click at [48, 184] on div "Link" at bounding box center [56, 182] width 71 height 9
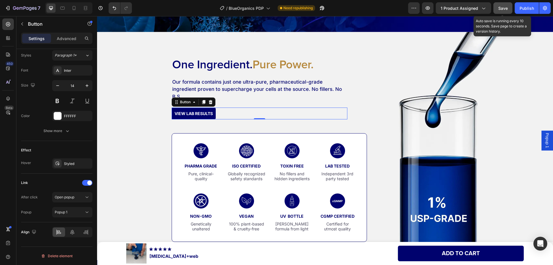
click at [499, 5] on div "Save" at bounding box center [503, 8] width 10 height 6
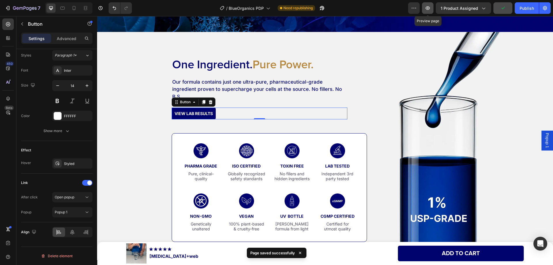
click at [430, 6] on icon "button" at bounding box center [428, 8] width 6 height 6
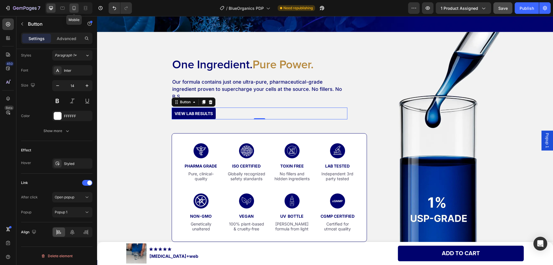
drag, startPoint x: 75, startPoint y: 7, endPoint x: 84, endPoint y: 38, distance: 32.1
click at [75, 7] on icon at bounding box center [74, 8] width 6 height 6
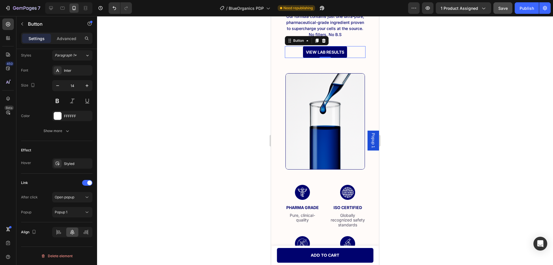
scroll to position [2292, 0]
click at [371, 140] on span "Popup 1" at bounding box center [374, 140] width 6 height 15
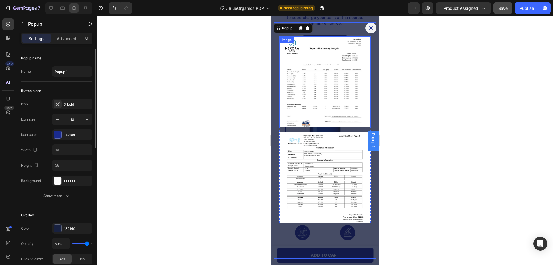
scroll to position [2321, 0]
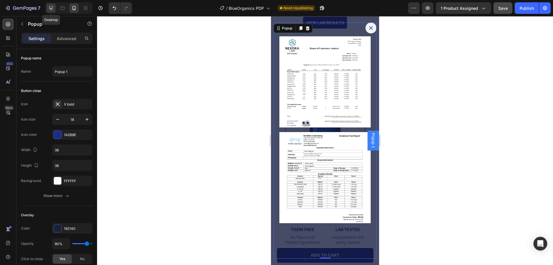
click at [52, 6] on icon at bounding box center [51, 8] width 4 height 4
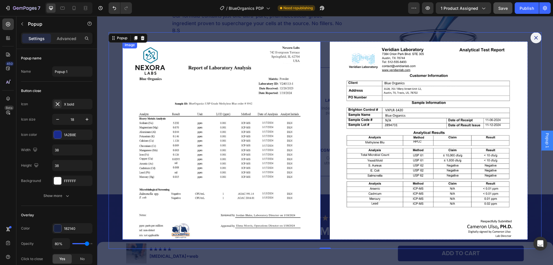
scroll to position [2318, 0]
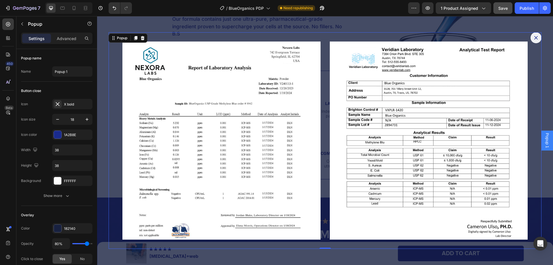
click at [350, 11] on div "/ BlueOrganics PDP Need republishing" at bounding box center [273, 8] width 272 height 12
click at [534, 40] on icon "Dialog content" at bounding box center [536, 37] width 5 height 5
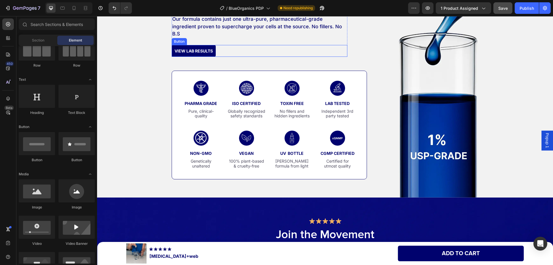
click at [224, 45] on div "VIEW LAB RESULTS Button" at bounding box center [260, 51] width 176 height 12
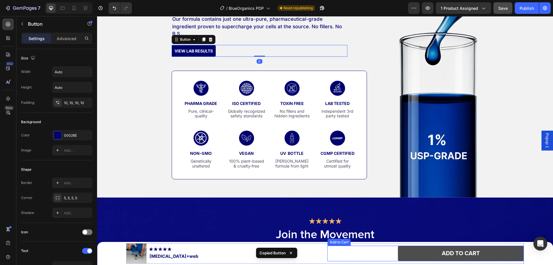
click at [405, 254] on button "Add to cart" at bounding box center [461, 253] width 126 height 16
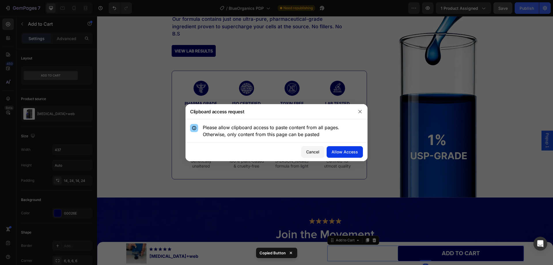
click at [348, 152] on div "Allow Access" at bounding box center [345, 152] width 27 height 6
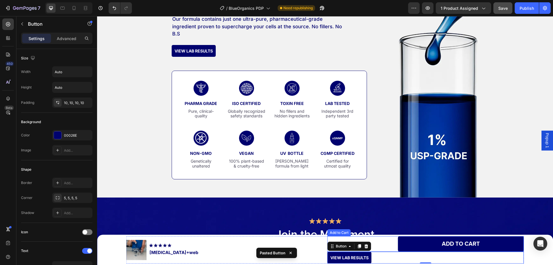
scroll to position [2347, 0]
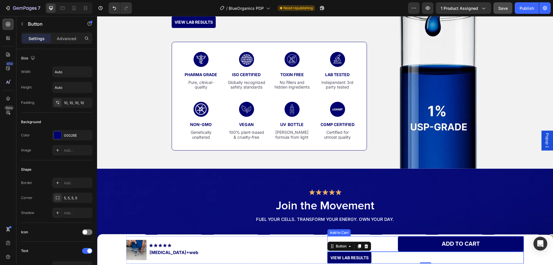
drag, startPoint x: 409, startPoint y: 245, endPoint x: 340, endPoint y: 245, distance: 69.4
click at [409, 245] on button "Add to cart" at bounding box center [461, 244] width 126 height 16
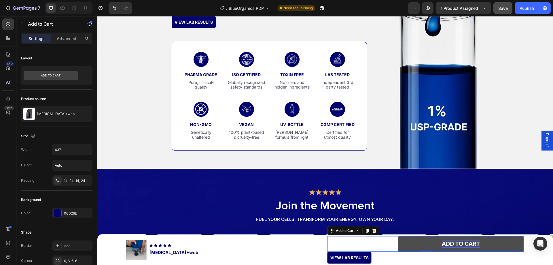
click at [456, 242] on div "Add to cart" at bounding box center [461, 243] width 38 height 7
click at [456, 242] on p "Add to cart" at bounding box center [461, 243] width 38 height 7
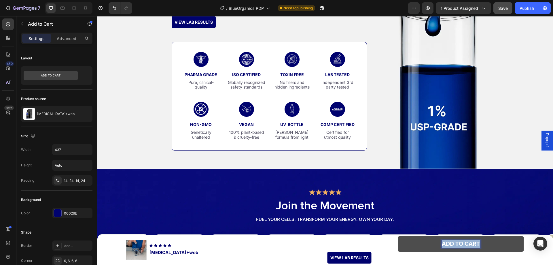
click at [456, 242] on p "Add to cart" at bounding box center [461, 243] width 38 height 7
copy p "Add to cart"
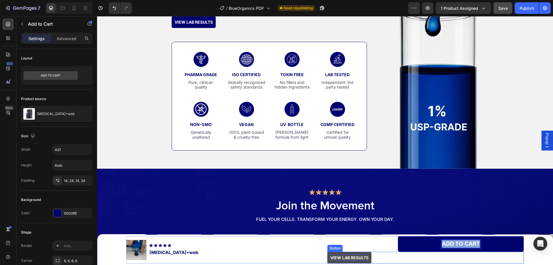
click at [354, 256] on p "VIEW LAB RESULTS" at bounding box center [349, 257] width 38 height 6
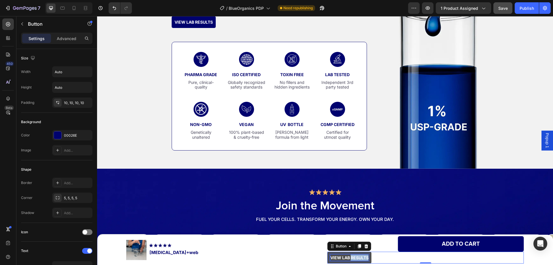
click at [354, 256] on p "VIEW LAB RESULTS" at bounding box center [349, 257] width 38 height 6
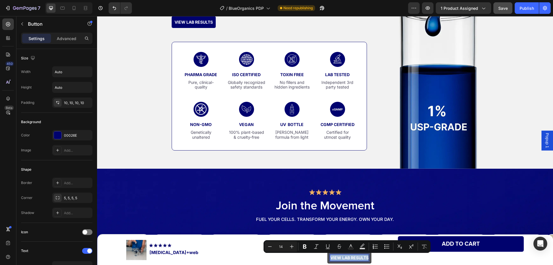
scroll to position [2347, 0]
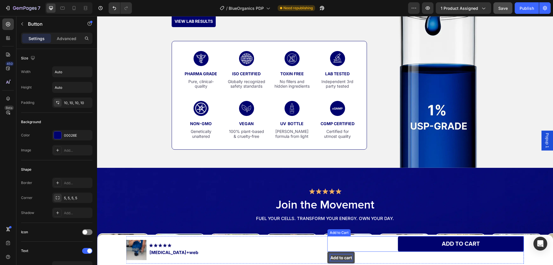
click at [394, 248] on div "Add to cart Add to Cart" at bounding box center [426, 244] width 197 height 16
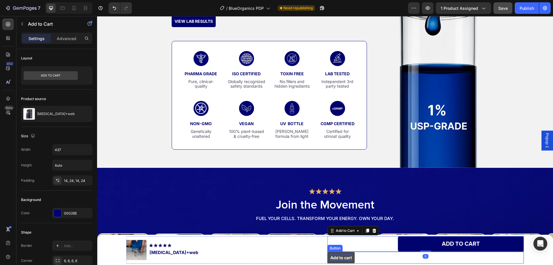
click at [367, 256] on div "Add to cart Button" at bounding box center [426, 258] width 197 height 12
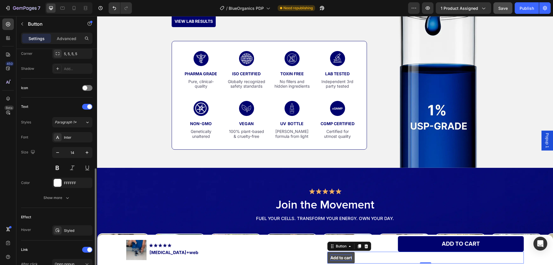
scroll to position [211, 0]
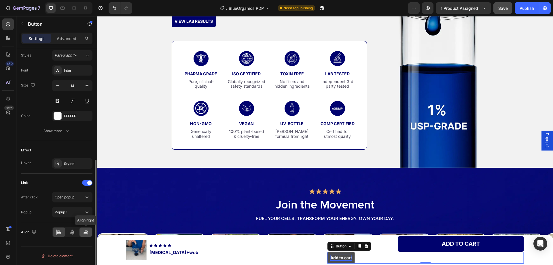
drag, startPoint x: 86, startPoint y: 233, endPoint x: 19, endPoint y: 217, distance: 68.8
click at [86, 233] on icon at bounding box center [86, 232] width 6 height 6
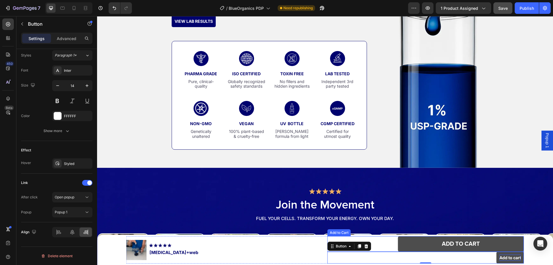
click at [430, 243] on button "Add to cart" at bounding box center [461, 244] width 126 height 16
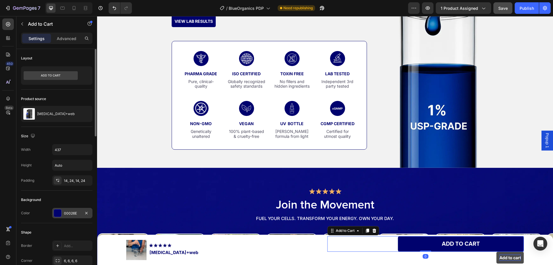
scroll to position [58, 0]
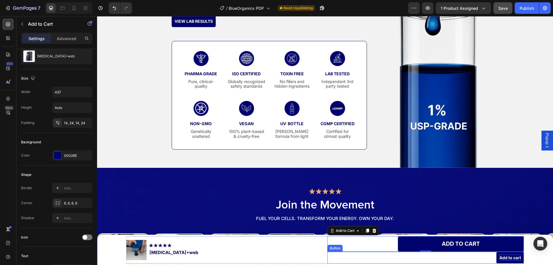
click at [494, 260] on div "Add to cart Button" at bounding box center [426, 258] width 197 height 12
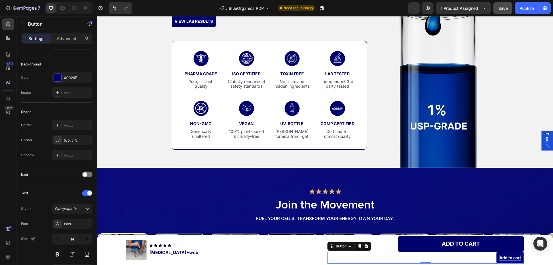
scroll to position [0, 0]
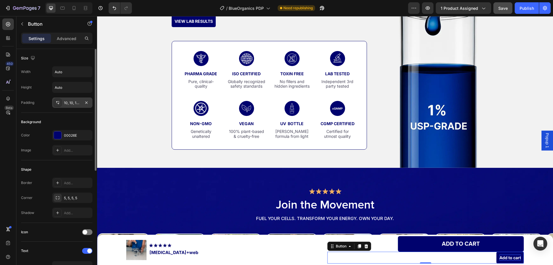
click at [70, 103] on div "10, 10, 10, 10" at bounding box center [72, 102] width 17 height 5
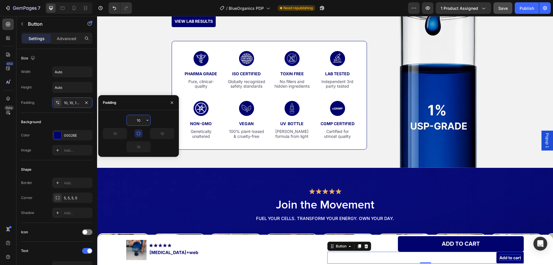
click at [135, 122] on input "10" at bounding box center [139, 120] width 24 height 10
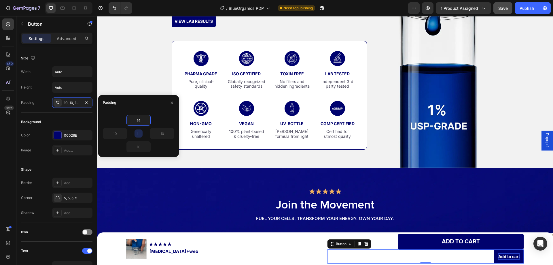
type input "14"
click at [139, 132] on icon "button" at bounding box center [138, 133] width 3 height 3
type input "14"
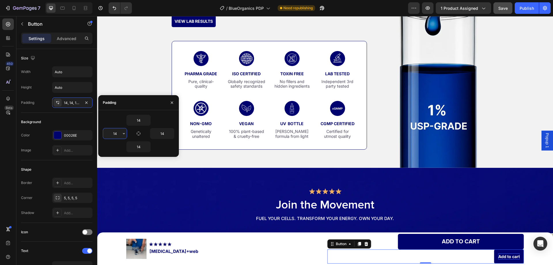
click at [121, 133] on input "14" at bounding box center [115, 133] width 24 height 10
type input "24"
click at [156, 133] on input "14" at bounding box center [162, 133] width 24 height 10
type input "24"
click at [74, 119] on div "Background" at bounding box center [56, 121] width 71 height 9
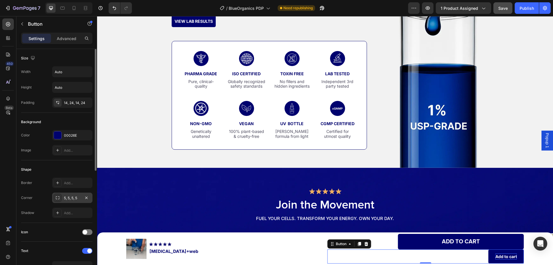
click at [67, 198] on div "5, 5, 5, 5" at bounding box center [72, 197] width 17 height 5
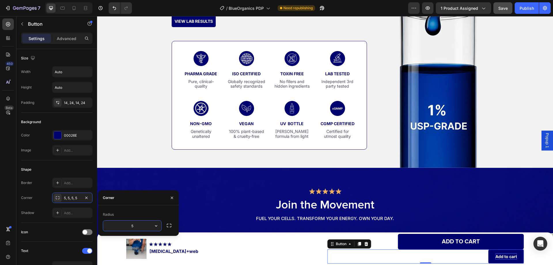
click at [135, 225] on input "5" at bounding box center [132, 225] width 58 height 10
type input "6"
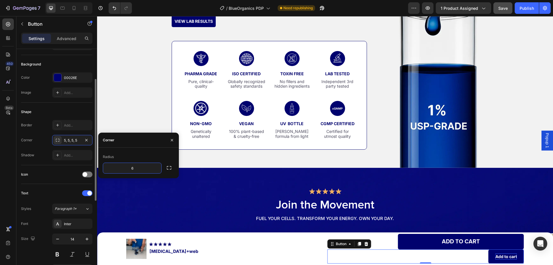
scroll to position [86, 0]
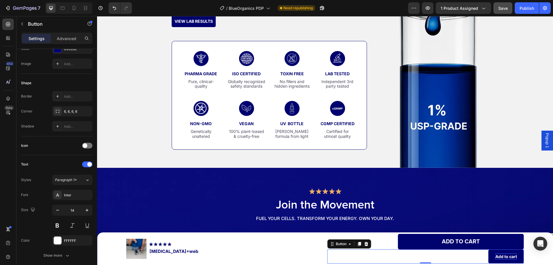
click at [164, 8] on div "/ BlueOrganics PDP Need republishing" at bounding box center [273, 8] width 272 height 12
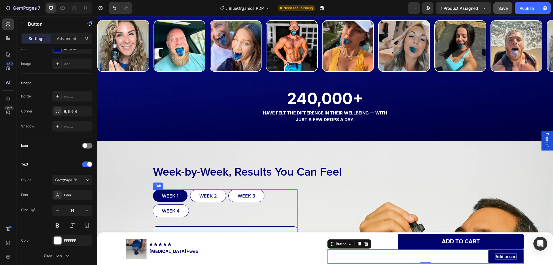
scroll to position [2520, 0]
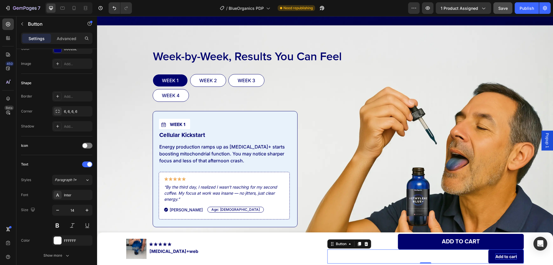
click at [9, 153] on div "450 Beta" at bounding box center [8, 120] width 12 height 205
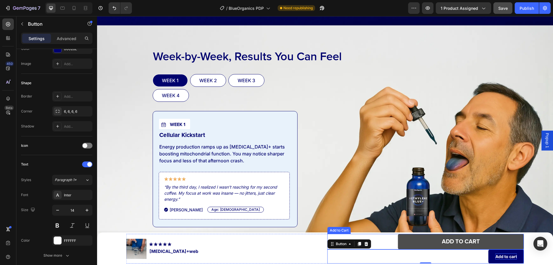
click at [432, 243] on button "Add to cart" at bounding box center [461, 242] width 126 height 16
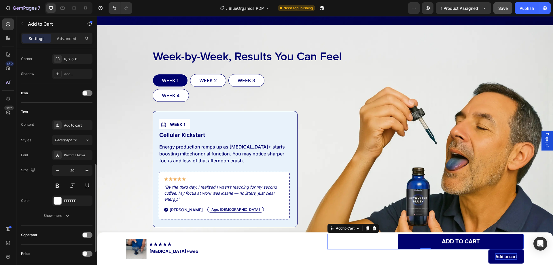
scroll to position [231, 0]
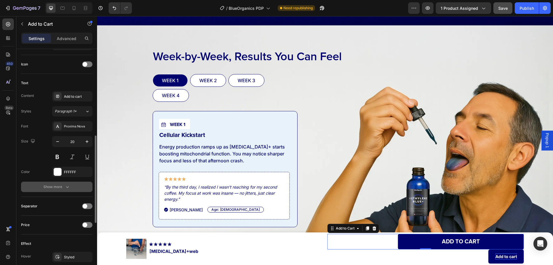
click at [58, 187] on div "Show more" at bounding box center [57, 187] width 27 height 6
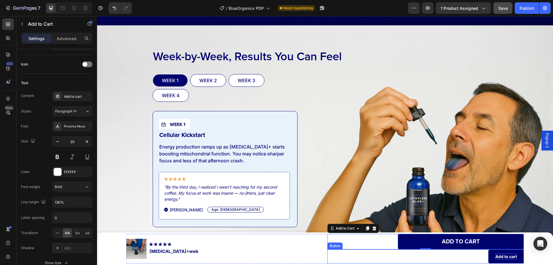
drag, startPoint x: 465, startPoint y: 254, endPoint x: 447, endPoint y: 252, distance: 17.4
click at [465, 254] on div "Add to cart Button" at bounding box center [426, 256] width 197 height 14
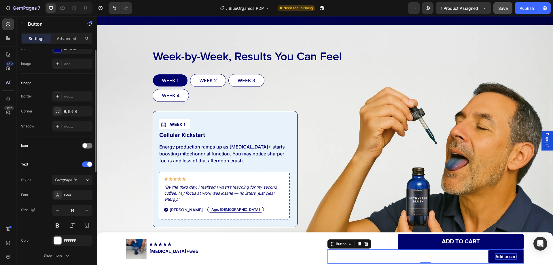
scroll to position [115, 0]
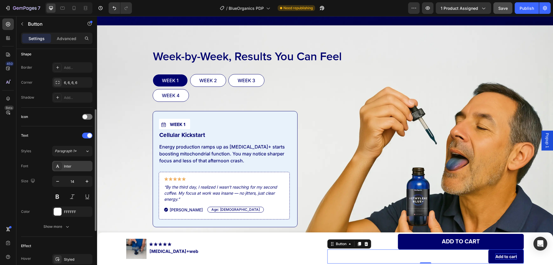
click at [70, 169] on div "Inter" at bounding box center [72, 166] width 40 height 10
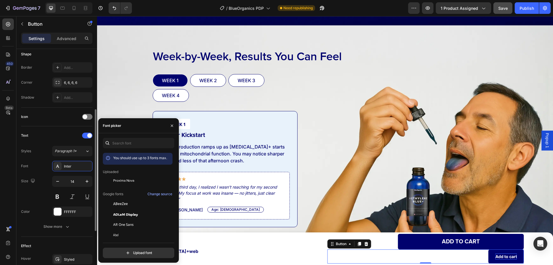
drag, startPoint x: 130, startPoint y: 183, endPoint x: 78, endPoint y: 189, distance: 52.5
click at [130, 183] on div "Proxima Nova" at bounding box center [142, 180] width 58 height 7
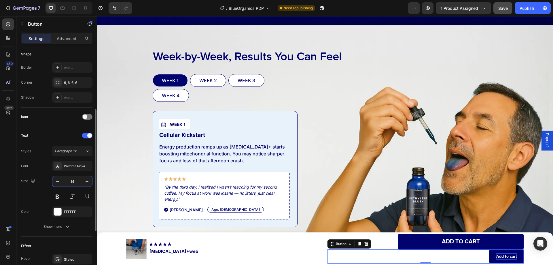
click at [72, 181] on input "14" at bounding box center [72, 181] width 19 height 10
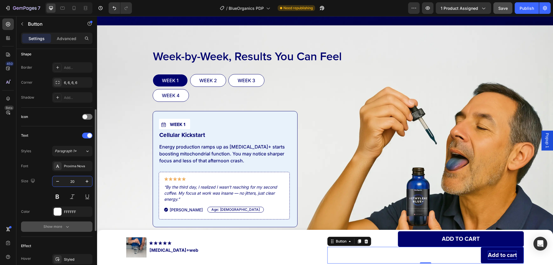
type input "20"
click at [62, 224] on div "Show more" at bounding box center [57, 227] width 27 height 6
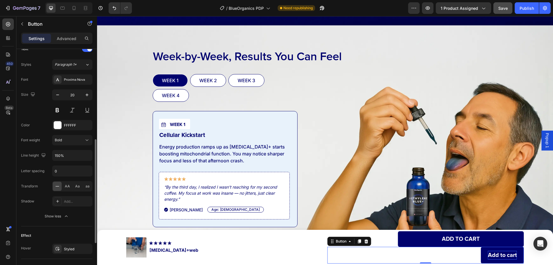
drag, startPoint x: 67, startPoint y: 184, endPoint x: 79, endPoint y: 164, distance: 23.4
click at [68, 182] on div "AA" at bounding box center [67, 186] width 9 height 9
click at [86, 156] on icon "button" at bounding box center [87, 155] width 6 height 6
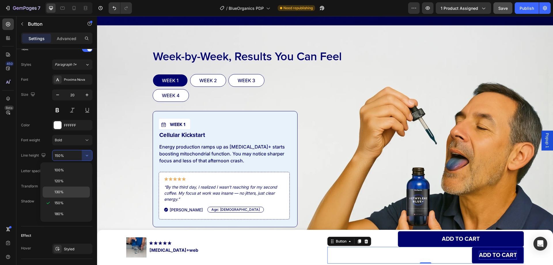
click at [72, 190] on p "130%" at bounding box center [70, 191] width 33 height 5
type input "130%"
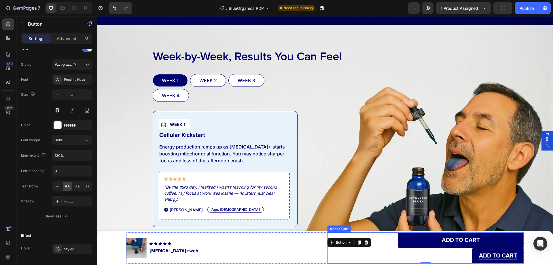
click at [386, 238] on div "Add to cart Add to Cart" at bounding box center [426, 240] width 197 height 16
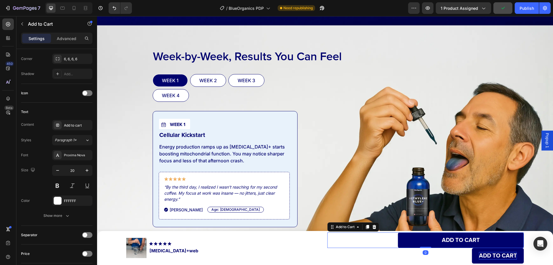
scroll to position [0, 0]
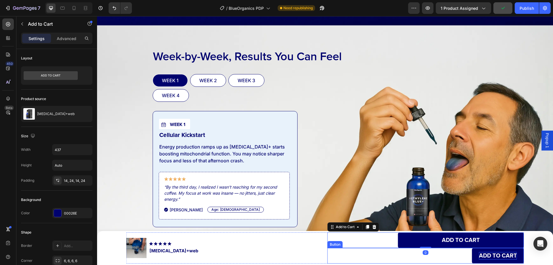
click at [455, 257] on div "Add to cart Button" at bounding box center [426, 256] width 197 height 16
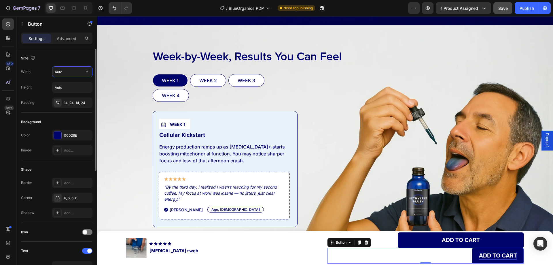
click at [66, 73] on input "Auto" at bounding box center [72, 72] width 40 height 10
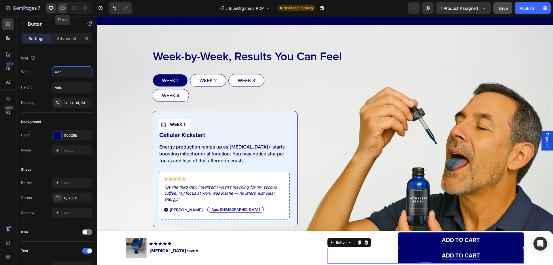
type input "437"
click at [62, 10] on icon at bounding box center [63, 8] width 6 height 6
type input "14"
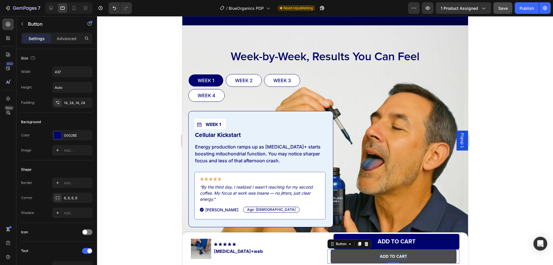
scroll to position [2733, 0]
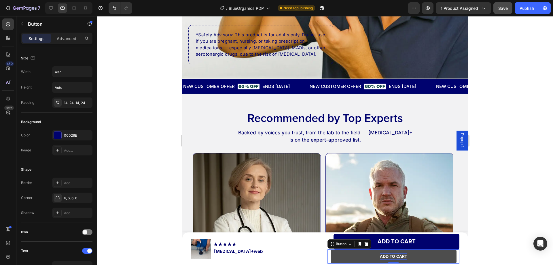
click at [452, 258] on link "Add to cart" at bounding box center [393, 256] width 126 height 14
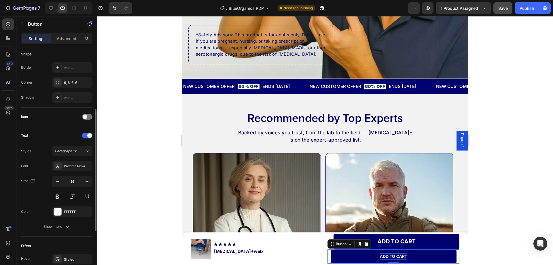
scroll to position [202, 0]
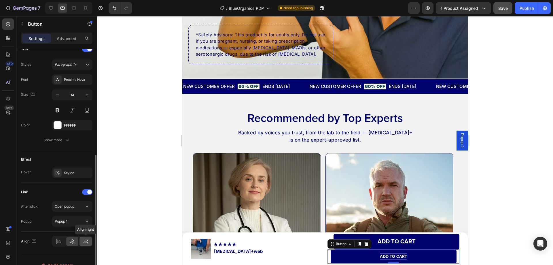
click at [88, 241] on icon at bounding box center [88, 241] width 0 height 5
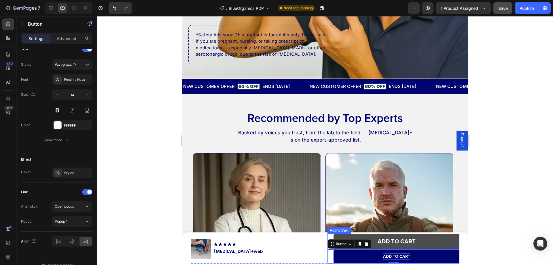
click at [423, 241] on button "Add to cart" at bounding box center [396, 242] width 126 height 16
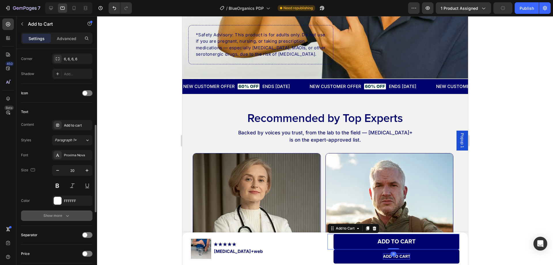
click at [64, 215] on div "Show more" at bounding box center [57, 216] width 27 height 6
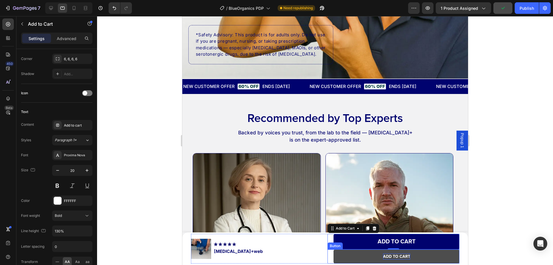
click at [356, 255] on link "Add to cart" at bounding box center [396, 256] width 126 height 14
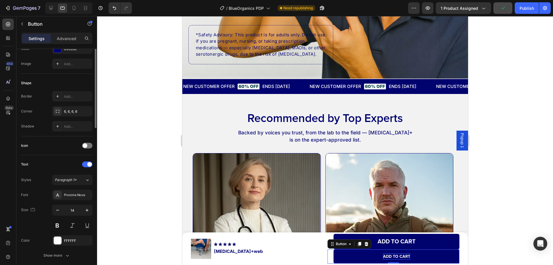
scroll to position [115, 0]
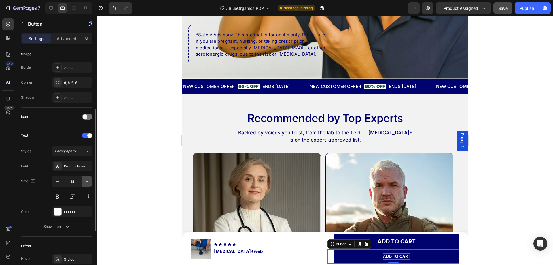
click at [84, 180] on icon "button" at bounding box center [87, 181] width 6 height 6
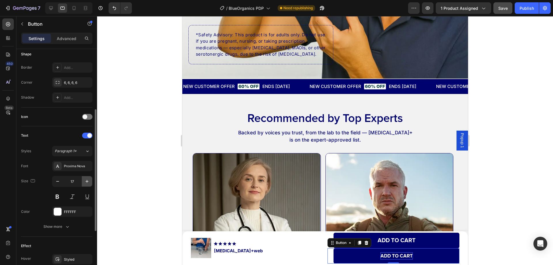
click at [84, 180] on icon "button" at bounding box center [87, 181] width 6 height 6
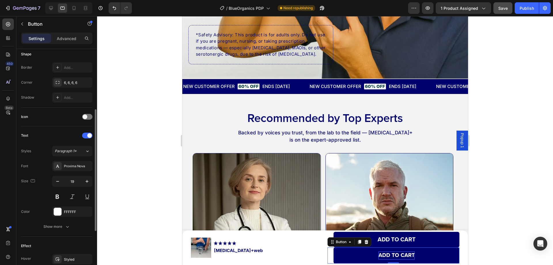
type input "20"
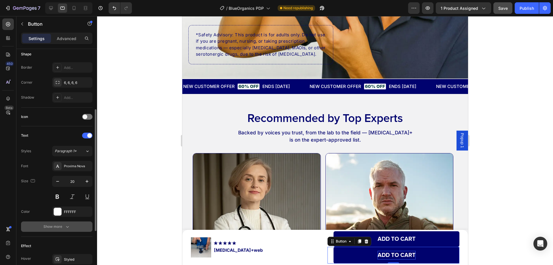
click at [72, 224] on button "Show more" at bounding box center [56, 226] width 71 height 10
click at [86, 243] on icon "button" at bounding box center [87, 242] width 6 height 6
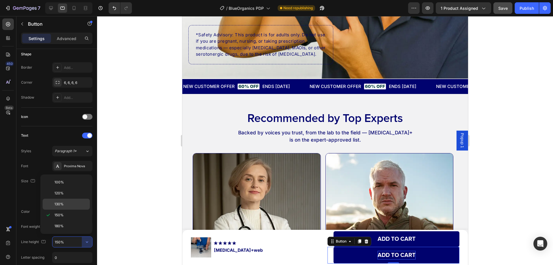
click at [63, 206] on span "130%" at bounding box center [58, 203] width 9 height 5
type input "130%"
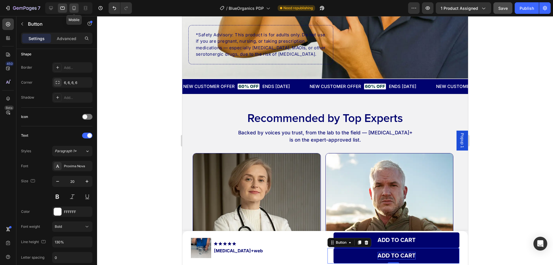
click at [73, 9] on icon at bounding box center [74, 8] width 6 height 6
type input "14"
type input "150%"
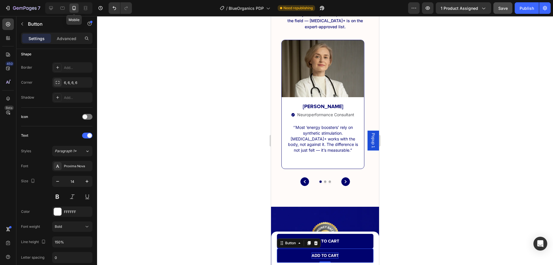
scroll to position [2945, 0]
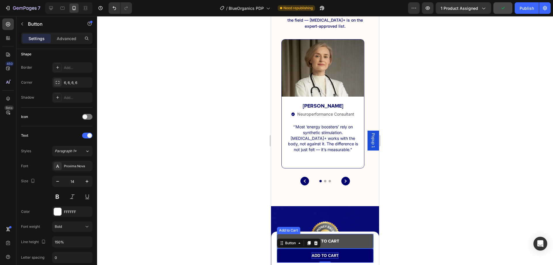
click at [354, 242] on button "Add to cart" at bounding box center [325, 241] width 97 height 15
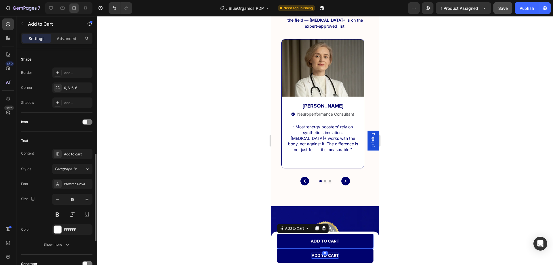
scroll to position [231, 0]
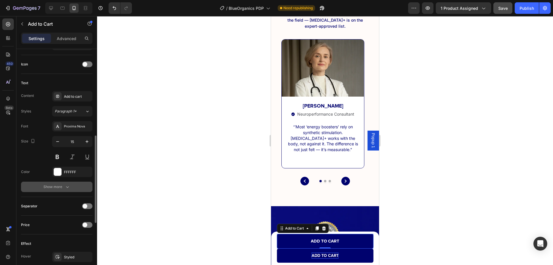
click at [66, 185] on icon "button" at bounding box center [68, 187] width 6 height 6
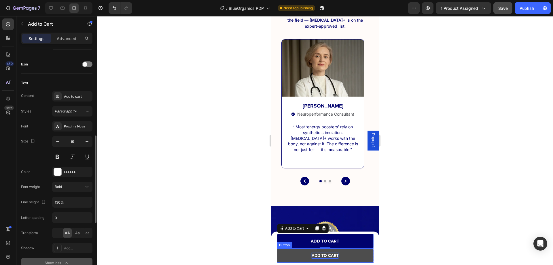
click at [351, 257] on link "Add to cart" at bounding box center [325, 255] width 97 height 14
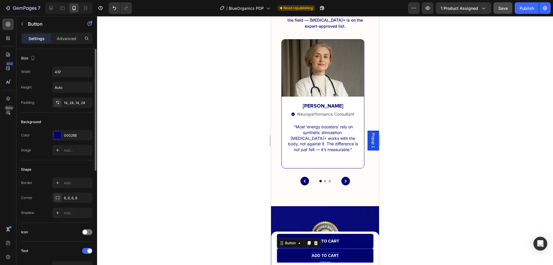
scroll to position [115, 0]
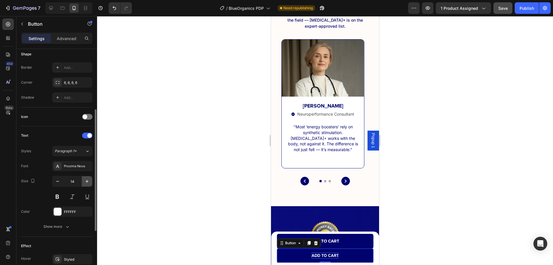
click at [83, 178] on button "button" at bounding box center [87, 181] width 10 height 10
type input "15"
click at [67, 225] on icon "button" at bounding box center [68, 227] width 6 height 6
click at [86, 241] on icon "button" at bounding box center [87, 241] width 2 height 1
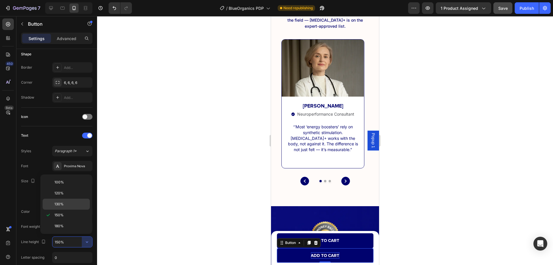
click at [61, 205] on span "130%" at bounding box center [58, 203] width 9 height 5
type input "130%"
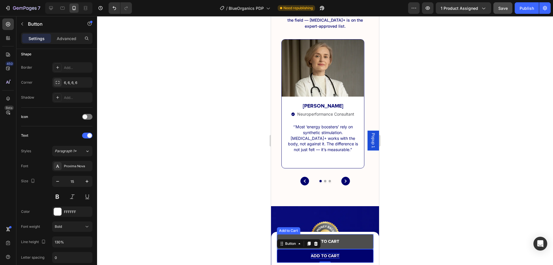
click at [349, 245] on button "Add to cart" at bounding box center [325, 241] width 97 height 15
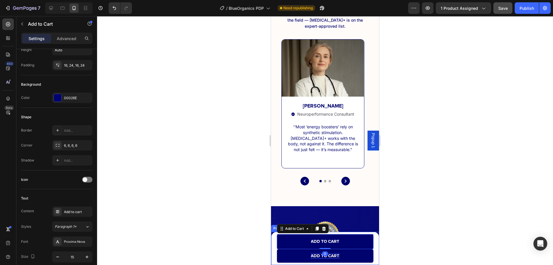
scroll to position [0, 0]
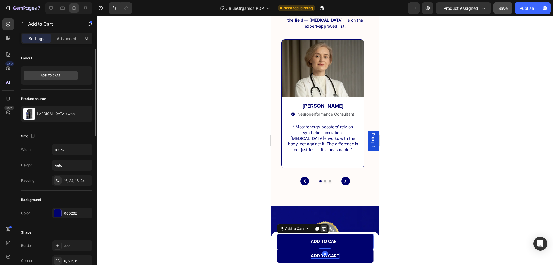
click at [324, 226] on div at bounding box center [323, 228] width 7 height 7
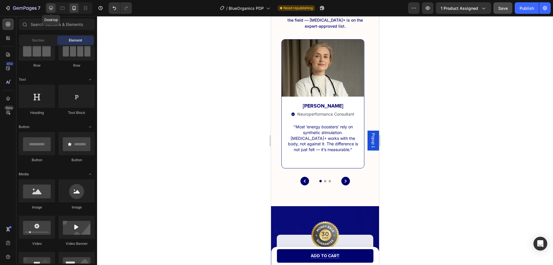
click at [53, 9] on icon at bounding box center [51, 8] width 6 height 6
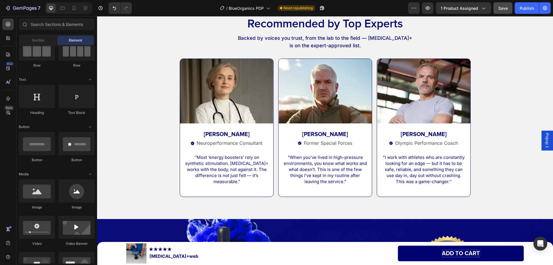
drag, startPoint x: 11, startPoint y: 205, endPoint x: 45, endPoint y: 210, distance: 34.6
click at [11, 205] on div "450 Beta" at bounding box center [8, 120] width 12 height 205
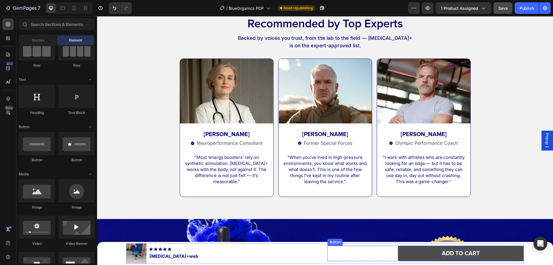
click at [401, 255] on link "Add to cart" at bounding box center [461, 253] width 126 height 16
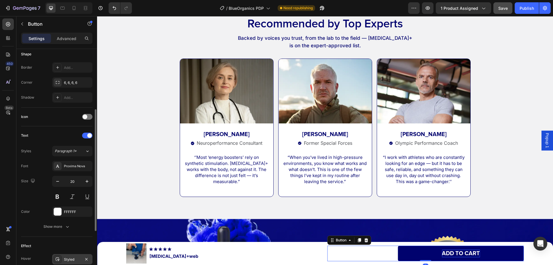
scroll to position [211, 0]
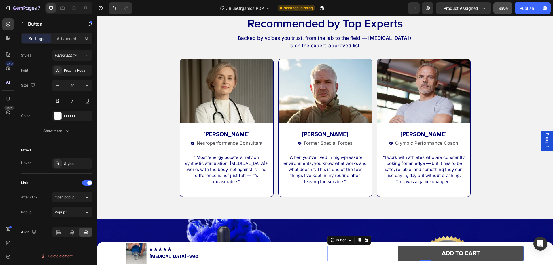
click at [411, 253] on link "Add to cart" at bounding box center [461, 253] width 126 height 16
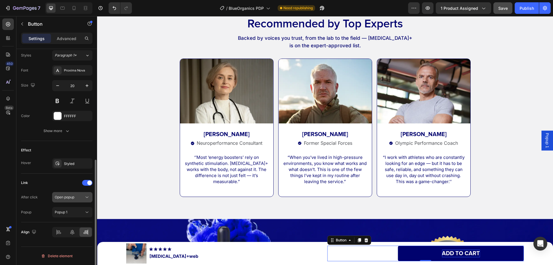
click at [85, 199] on icon at bounding box center [87, 197] width 6 height 6
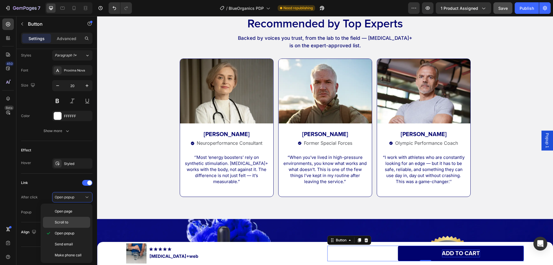
click at [72, 222] on p "Scroll to" at bounding box center [71, 222] width 33 height 5
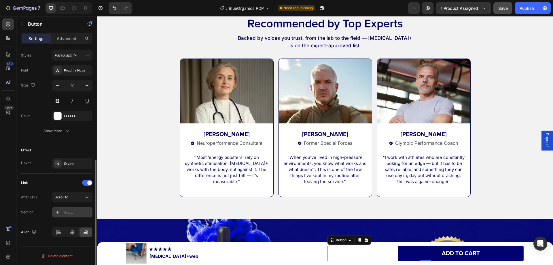
click at [69, 215] on div "Add..." at bounding box center [77, 212] width 27 height 5
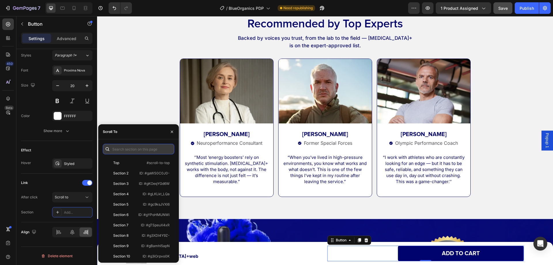
drag, startPoint x: 123, startPoint y: 148, endPoint x: 126, endPoint y: 150, distance: 3.5
click at [123, 149] on input "text" at bounding box center [138, 149] width 71 height 10
paste input "#gbFtk-mEyG"
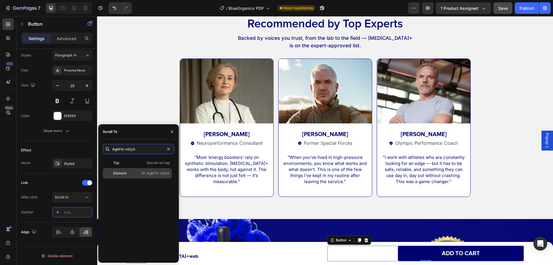
type input "#gbFtk-mEyG"
click at [123, 172] on div "Element" at bounding box center [119, 173] width 13 height 5
click at [10, 180] on div "450 Beta" at bounding box center [8, 120] width 12 height 205
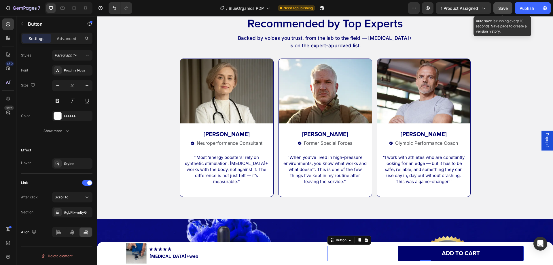
click at [498, 8] on button "Save" at bounding box center [503, 8] width 19 height 12
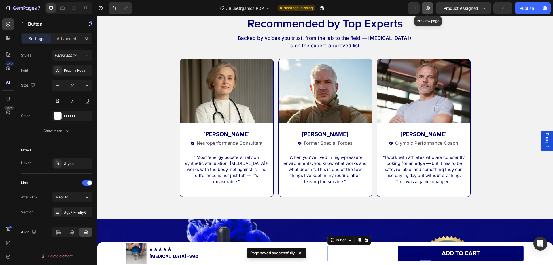
click at [428, 6] on icon "button" at bounding box center [428, 8] width 6 height 6
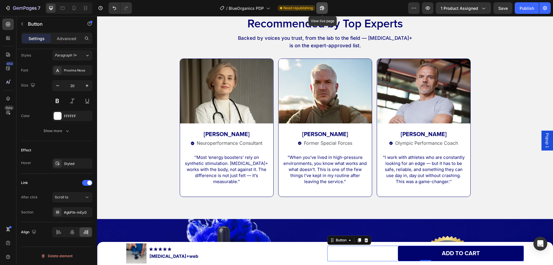
click at [324, 5] on icon "button" at bounding box center [322, 8] width 6 height 6
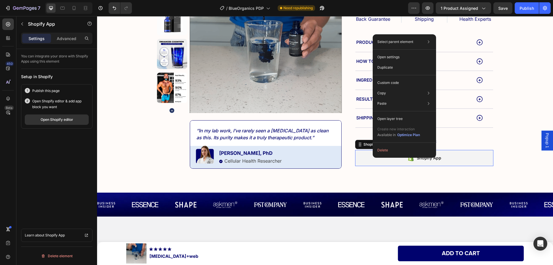
scroll to position [0, 0]
click at [391, 82] on p "Custom code" at bounding box center [388, 82] width 22 height 5
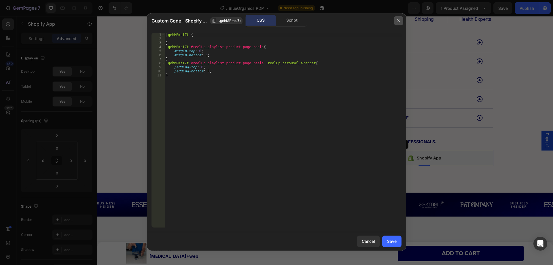
drag, startPoint x: 398, startPoint y: 18, endPoint x: 301, endPoint y: 7, distance: 97.8
click at [398, 18] on icon "button" at bounding box center [398, 20] width 5 height 5
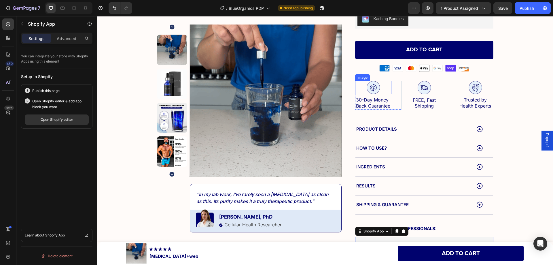
scroll to position [129, 0]
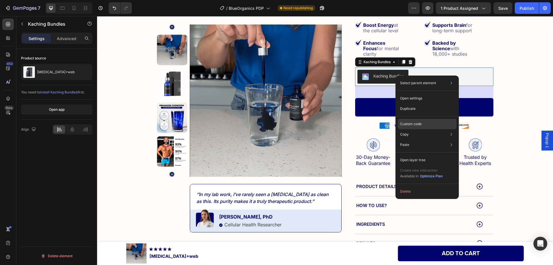
click at [411, 125] on p "Custom code" at bounding box center [411, 123] width 22 height 5
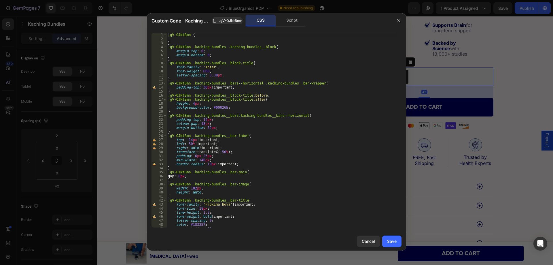
type textarea "}"
click at [196, 60] on div ".gV-OJNtBmn { } .gV-OJNtBmn .kaching-bundles .kaching-bundles__block { margin-t…" at bounding box center [282, 134] width 231 height 203
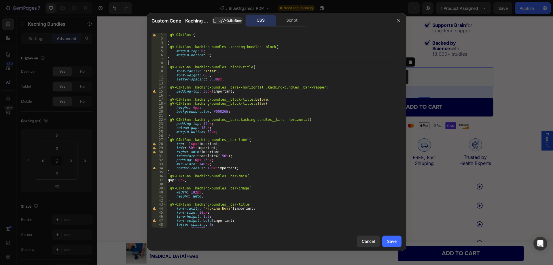
paste textarea "kaching-bundles__bar-wrapper"
type textarea "kaching-bundles__bar-wrapper"
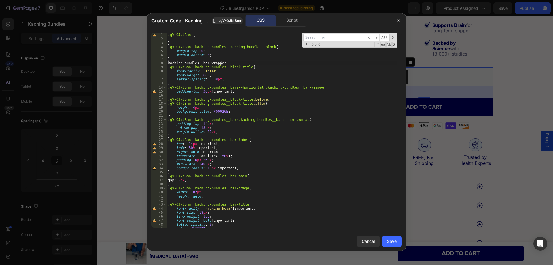
type input "kaching-bundles__bar-wrapper"
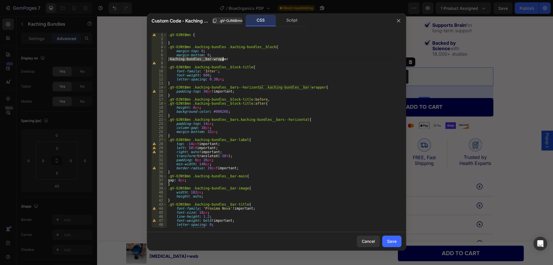
type textarea "}"
click at [204, 64] on div ".gV-OJNtBmn { } .gV-OJNtBmn .kaching-bundles .kaching-bundles__block { margin-t…" at bounding box center [282, 134] width 231 height 203
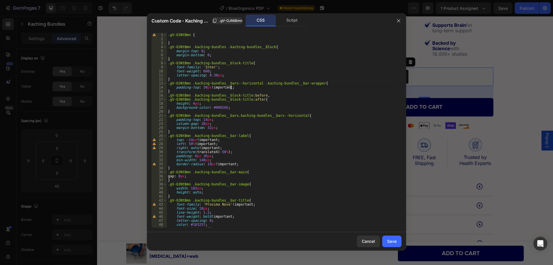
click at [230, 87] on div ".gV-OJNtBmn { } .gV-OJNtBmn .kaching-bundles .kaching-bundles__block { margin-t…" at bounding box center [282, 134] width 231 height 203
click at [242, 78] on div ".gV-OJNtBmn { } .gV-OJNtBmn .kaching-bundles .kaching-bundles__block { margin-t…" at bounding box center [282, 134] width 231 height 203
type textarea "}"
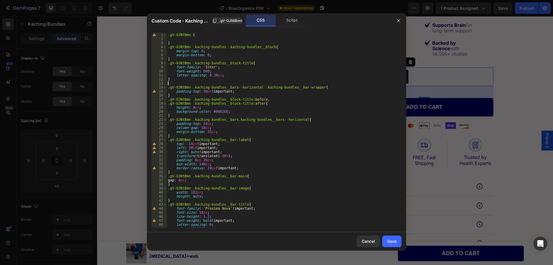
paste textarea "kaching-bundles__bar-wrapper"
type textarea "kaching-bundles__bar-wrapper{"
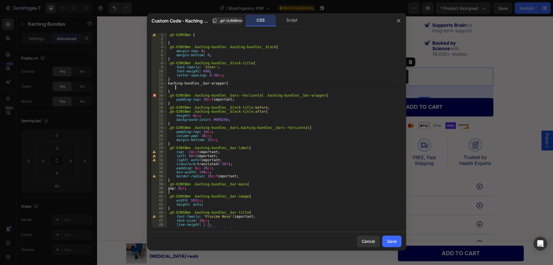
scroll to position [0, 0]
click at [169, 83] on div ".gV-OJNtBmn { } .gV-OJNtBmn .kaching-bundles .kaching-bundles__block { margin-t…" at bounding box center [282, 134] width 231 height 203
paste textarea "subscriptions__cardkaching-bundles__"
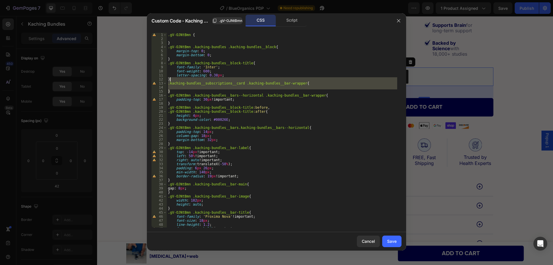
drag, startPoint x: 172, startPoint y: 91, endPoint x: 173, endPoint y: 80, distance: 11.3
click at [173, 80] on div ".gV-OJNtBmn { } .gV-OJNtBmn .kaching-bundles .kaching-bundles__block { margin-t…" at bounding box center [282, 134] width 231 height 203
type textarea "}"
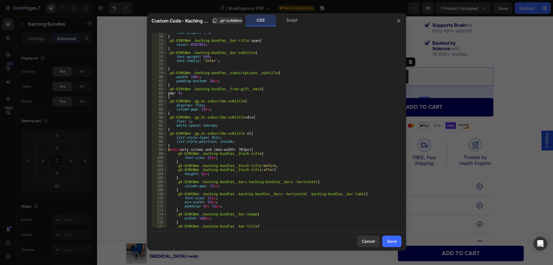
scroll to position [277, 0]
click at [176, 145] on div "line-height : 1.3 ; } .gV-OJNtBmn .kaching-bundles__bar-title span { color : #2…" at bounding box center [282, 132] width 231 height 203
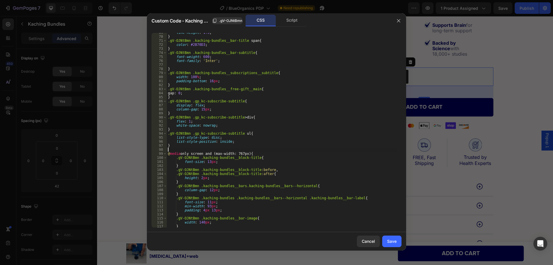
paste textarea "}"
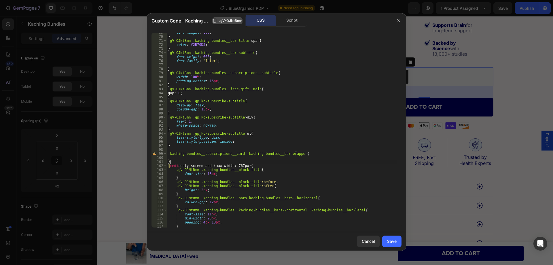
click at [226, 24] on button ".gV-OJNtBmn" at bounding box center [227, 20] width 30 height 7
click at [168, 152] on div "line-height : 1.3 ; } .gV-OJNtBmn .kaching-bundles__bar-title span { color : #2…" at bounding box center [282, 132] width 231 height 203
paste textarea ".gV-OJNtBmn"
type textarea ".gV-OJNtBmn .kaching-bundles__subscriptions__card .kaching-bundles__bar-wrapper{"
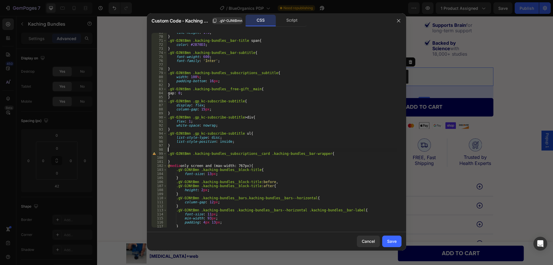
click at [174, 150] on div "line-height : 1.3 ; } .gV-OJNtBmn .kaching-bundles__bar-title span { color : #2…" at bounding box center [282, 132] width 231 height 203
type textarea "}"
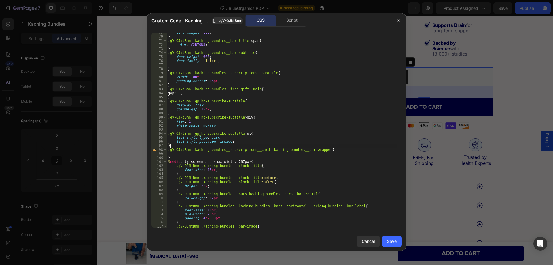
click at [197, 155] on div "line-height : 1.3 ; } .gV-OJNtBmn .kaching-bundles__bar-title span { color : #2…" at bounding box center [282, 132] width 231 height 203
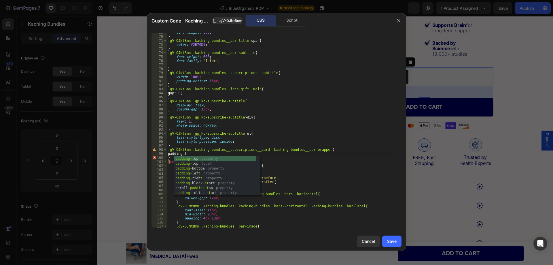
scroll to position [0, 2]
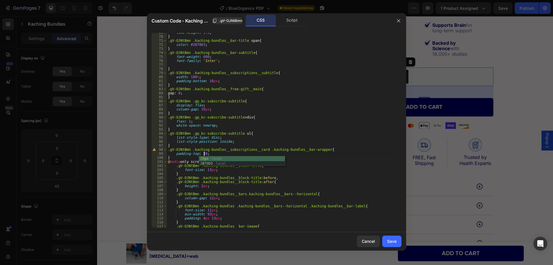
type textarea "padding-top: 20px;"
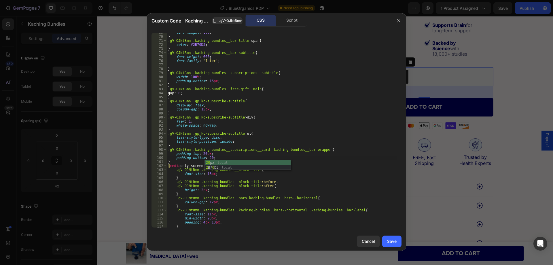
scroll to position [0, 3]
click at [335, 59] on div "line-height : 1.3 ; } .gV-OJNtBmn .kaching-bundles__bar-title span { color : #2…" at bounding box center [282, 132] width 231 height 203
type textarea "font-family: 'Inter';"
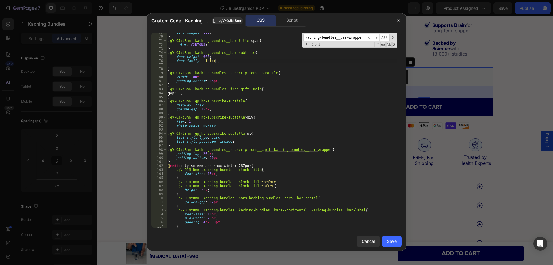
paste input "subscriptions__card"
type input "kaching-bundles__subscriptions__card"
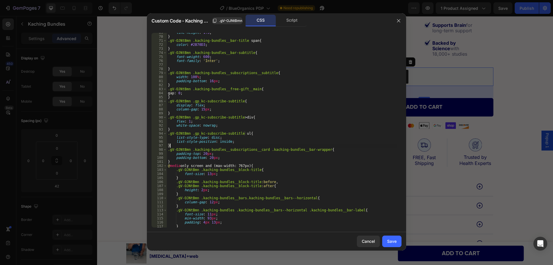
click at [194, 144] on div "line-height : 1.3 ; } .gV-OJNtBmn .kaching-bundles__bar-title span { color : #2…" at bounding box center [282, 132] width 231 height 203
type textarea "}"
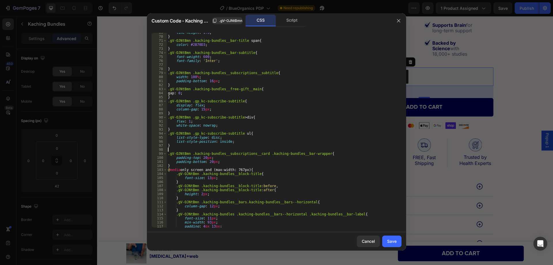
type textarea "Ơ"
type textarea "{"
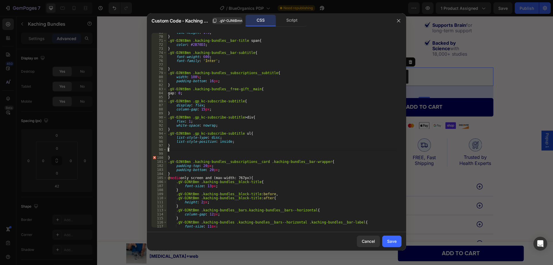
paste textarea "kaching-bundles__subscriptions__card"
drag, startPoint x: 232, startPoint y: 21, endPoint x: 216, endPoint y: 51, distance: 33.5
click at [232, 22] on span ".gV-OJNtBmn" at bounding box center [230, 20] width 23 height 5
click at [168, 148] on div "line-height : 1.3 ; } .gV-OJNtBmn .kaching-bundles__bar-title span { color : #2…" at bounding box center [282, 132] width 231 height 203
paste textarea ".gV-OJNtBmn"
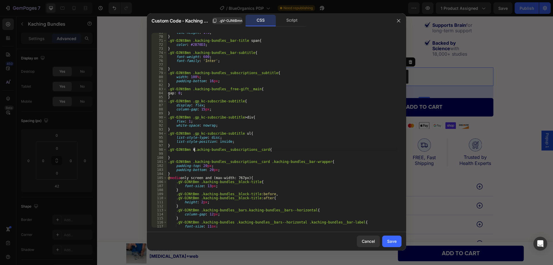
scroll to position [0, 2]
type textarea ".gV-OJNtBmn .kaching-bundles__subscriptions__card{"
click at [198, 154] on div "line-height : 1.3 ; } .gV-OJNtBmn .kaching-bundles__bar-title span { color : #2…" at bounding box center [282, 132] width 231 height 203
paste textarea
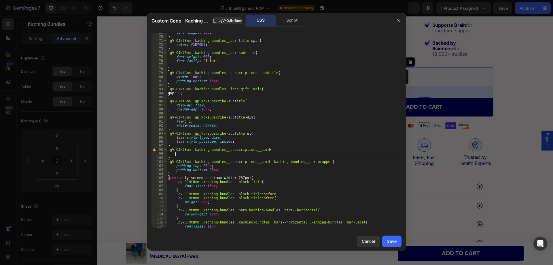
scroll to position [0, 0]
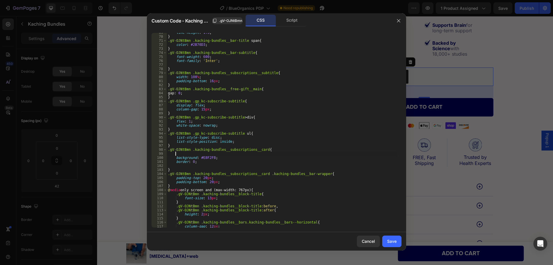
click at [199, 154] on div "line-height : 1.3 ; } .gV-OJNtBmn .kaching-bundles__bar-title span { color : #2…" at bounding box center [282, 132] width 231 height 203
type textarea ".gV-OJNtBmn .kaching-bundles__subscriptions__card{"
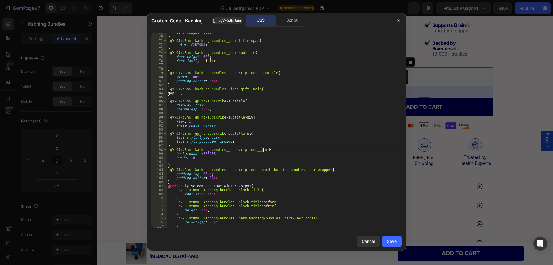
click at [195, 160] on div "line-height : 1.3 ; } .gV-OJNtBmn .kaching-bundles__bar-title span { color : #2…" at bounding box center [282, 132] width 231 height 203
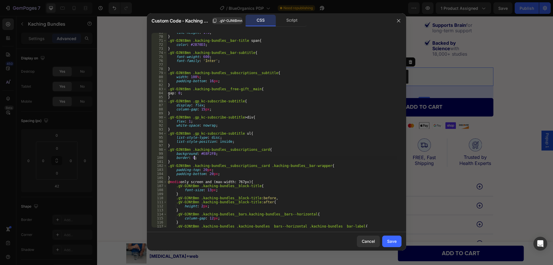
click at [201, 176] on div "line-height : 1.3 ; } .gV-OJNtBmn .kaching-bundles__bar-title span { color : #2…" at bounding box center [282, 132] width 231 height 203
type textarea "}"
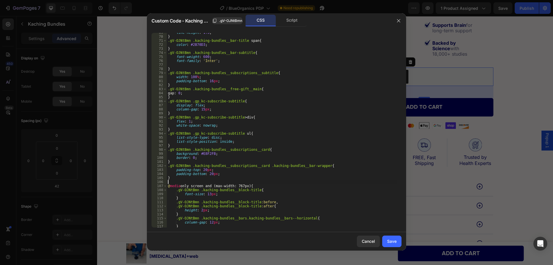
paste textarea "gp_kc-subscribe-subtitle"
type textarea "gp_kc-subscribe-subtitle{"
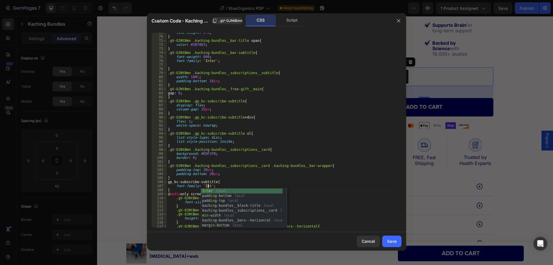
scroll to position [0, 3]
type textarea "font-family: 'Inter';"
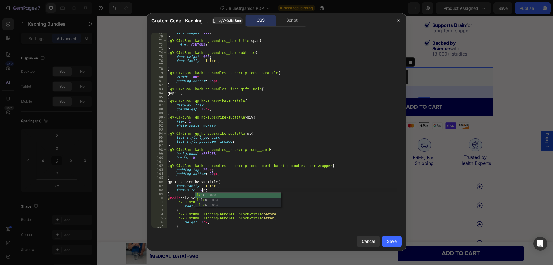
scroll to position [0, 3]
click at [227, 20] on span ".gV-OJNtBmn" at bounding box center [230, 20] width 23 height 5
click at [167, 181] on div "line-height : 1.3 ; } .gV-OJNtBmn .kaching-bundles__bar-title span { color : #2…" at bounding box center [282, 132] width 231 height 203
paste textarea ".gV-OJNtBmn"
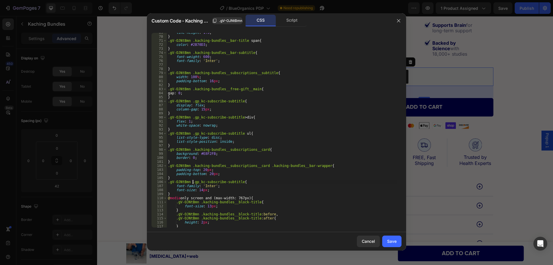
click at [217, 160] on div "line-height : 1.3 ; } .gV-OJNtBmn .kaching-bundles__bar-title span { color : #2…" at bounding box center [282, 132] width 231 height 203
click at [212, 175] on div "line-height : 1.3 ; } .gV-OJNtBmn .kaching-bundles__bar-title span { color : #2…" at bounding box center [282, 132] width 231 height 203
click at [217, 177] on div "line-height : 1.3 ; } .gV-OJNtBmn .kaching-bundles__bar-title span { color : #2…" at bounding box center [282, 132] width 231 height 203
type textarea "}"
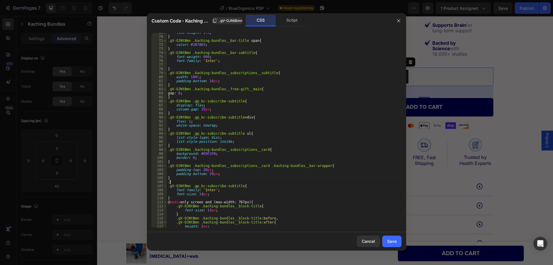
paste textarea "kaching-bundles__bar-first-line"
type textarea ".kaching-bundles__bar-first-line{"
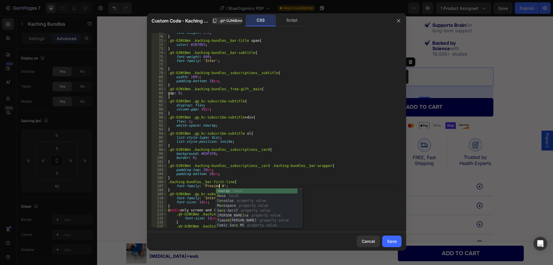
scroll to position [0, 4]
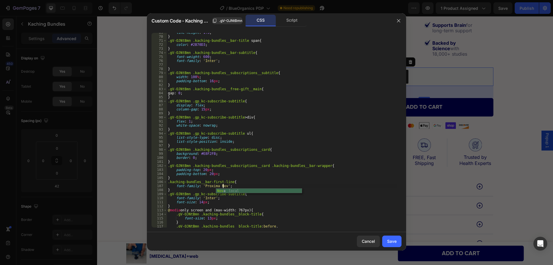
type textarea "font-family: 'Proxima Nova';"
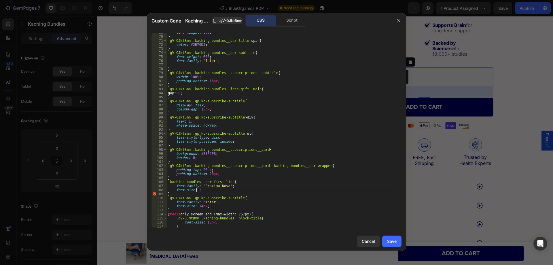
scroll to position [0, 2]
type textarea "font-size: 19px;"
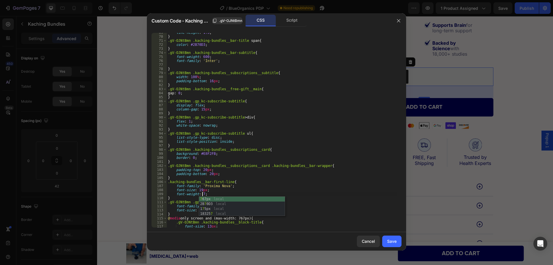
scroll to position [0, 3]
click at [245, 163] on div "line-height : 1.3 ; } .gV-OJNtBmn .kaching-bundles__bar-title span { color : #2…" at bounding box center [282, 132] width 231 height 203
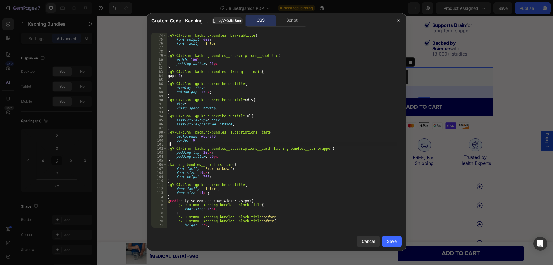
scroll to position [294, 0]
click at [229, 21] on span ".gV-OJNtBmn" at bounding box center [230, 20] width 23 height 5
click at [168, 165] on div "} .gV-OJNtBmn .kaching-bundles__bar-subtitle { font-weight : 600 ; font-family …" at bounding box center [282, 130] width 231 height 203
paste textarea ".gV-OJNtBmn"
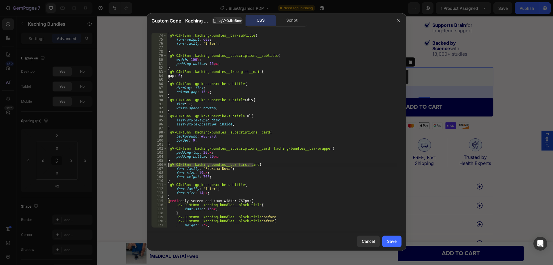
drag, startPoint x: 262, startPoint y: 164, endPoint x: 165, endPoint y: 163, distance: 96.8
click at [165, 163] on div ".gV-OJNtBmn .kaching-bundles__bar-first-line{ 73 74 75 76 77 78 79 80 81 82 83 …" at bounding box center [277, 130] width 250 height 194
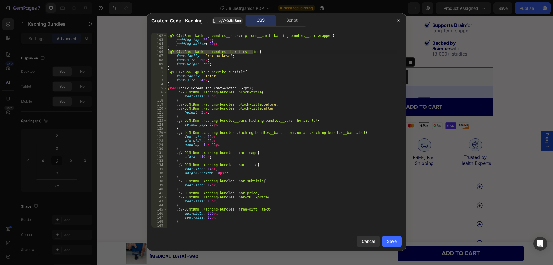
scroll to position [407, 0]
click at [220, 221] on div "} .gV-OJNtBmn .kaching-bundles__subscriptions__card .kaching-bundles__bar-wrapp…" at bounding box center [282, 131] width 231 height 203
type textarea "}"
paste textarea ".gV-OJNtBmn .kaching-bundles__bar-first-line{"
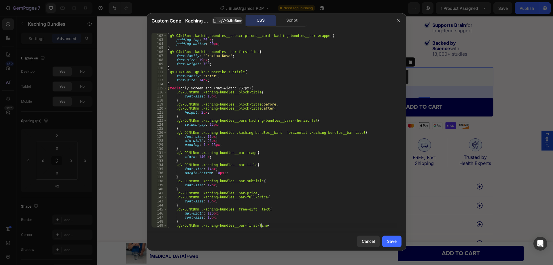
type textarea ".gV-OJNtBmn .kaching-bundles__bar-first-line{}"
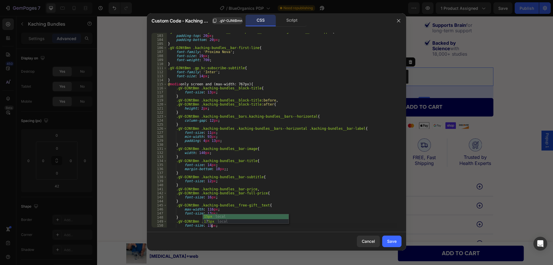
scroll to position [0, 3]
drag, startPoint x: 244, startPoint y: 67, endPoint x: 148, endPoint y: 67, distance: 96.8
click at [148, 67] on div "font-size: 15px; 102 103 104 105 106 107 108 109 110 111 112 113 114 115 116 11…" at bounding box center [276, 130] width 259 height 204
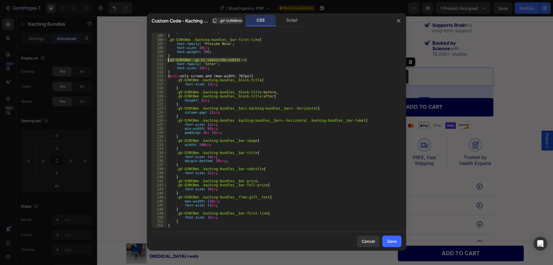
click at [218, 223] on div "padding-bottom : 20 px ; } .gV-OJNtBmn .kaching-bundles__bar-first-line { font-…" at bounding box center [282, 131] width 231 height 203
type textarea "}"
paste textarea ".gV-OJNtBmn .gp_kc-subscribe-subtitle{"
type textarea ".gV-OJNtBmn .gp_kc-subscribe-subtitle{}"
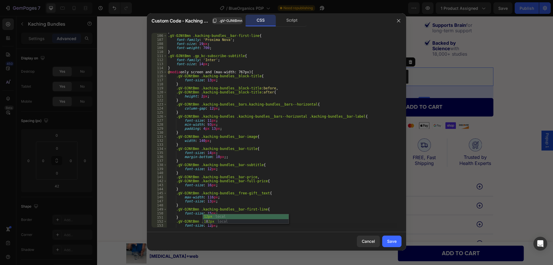
scroll to position [388, 0]
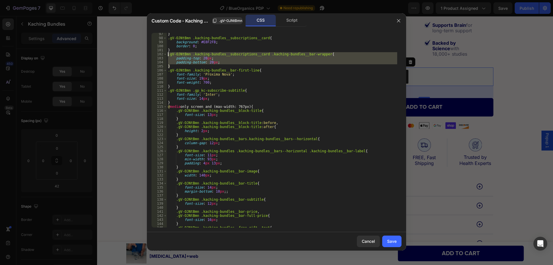
drag, startPoint x: 173, startPoint y: 65, endPoint x: 158, endPoint y: 52, distance: 19.4
click at [158, 52] on div "font-size: 12px; 97 98 99 100 101 102 103 104 105 106 107 108 109 110 111 112 1…" at bounding box center [277, 130] width 250 height 194
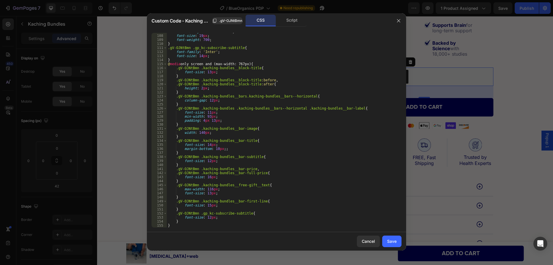
scroll to position [431, 0]
click at [197, 197] on div "font-family : ' Proxima Nova ' ; font-size : 19 px ; font-weight : 700 ; } .gV-…" at bounding box center [282, 131] width 231 height 203
type textarea "}"
paste textarea "}"
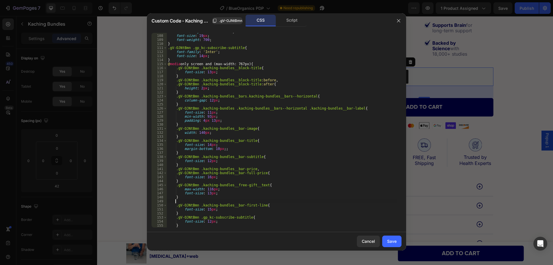
scroll to position [0, 0]
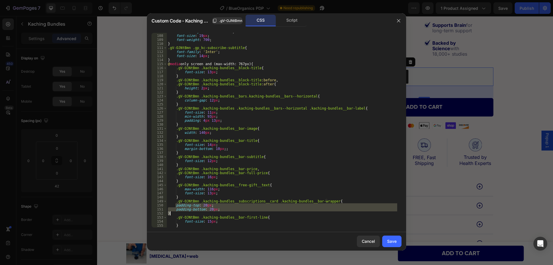
drag, startPoint x: 175, startPoint y: 204, endPoint x: 193, endPoint y: 210, distance: 19.0
click at [185, 211] on div "font-family : ' Proxima Nova ' ; font-size : 19 px ; font-weight : 700 ; } .gV-…" at bounding box center [282, 131] width 231 height 203
click at [211, 205] on div "font-family : ' Proxima Nova ' ; font-size : 19 px ; font-weight : 700 ; } .gV-…" at bounding box center [282, 130] width 231 height 194
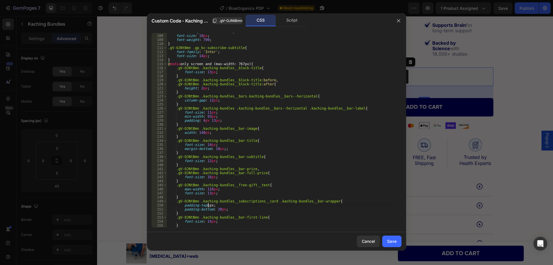
scroll to position [0, 3]
click at [217, 205] on div "font-family : ' Proxima Nova ' ; font-size : 19 px ; font-weight : 700 ; } .gV-…" at bounding box center [282, 131] width 231 height 203
click at [218, 209] on div "font-family : ' Proxima Nova ' ; font-size : 19 px ; font-weight : 700 ; } .gV-…" at bounding box center [282, 131] width 231 height 203
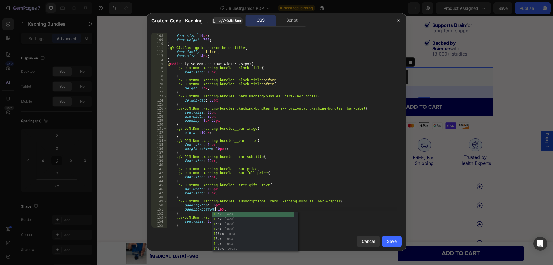
scroll to position [0, 4]
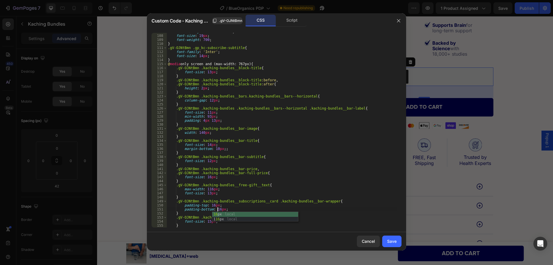
click at [230, 202] on div "font-family : ' Proxima Nova ' ; font-size : 19 px ; font-weight : 700 ; } .gV-…" at bounding box center [282, 131] width 231 height 203
type textarea ".gV-OJNtBmn .kaching-bundles__subscriptions__card .kaching-bundles__bar-wrapper{"
drag, startPoint x: 395, startPoint y: 242, endPoint x: 294, endPoint y: 97, distance: 176.7
click at [395, 242] on div "Save" at bounding box center [392, 241] width 10 height 6
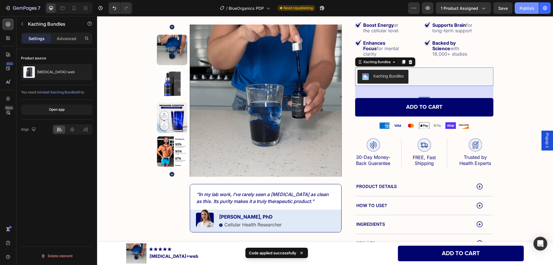
click at [527, 4] on button "Publish" at bounding box center [527, 8] width 24 height 12
